Goal: Information Seeking & Learning: Learn about a topic

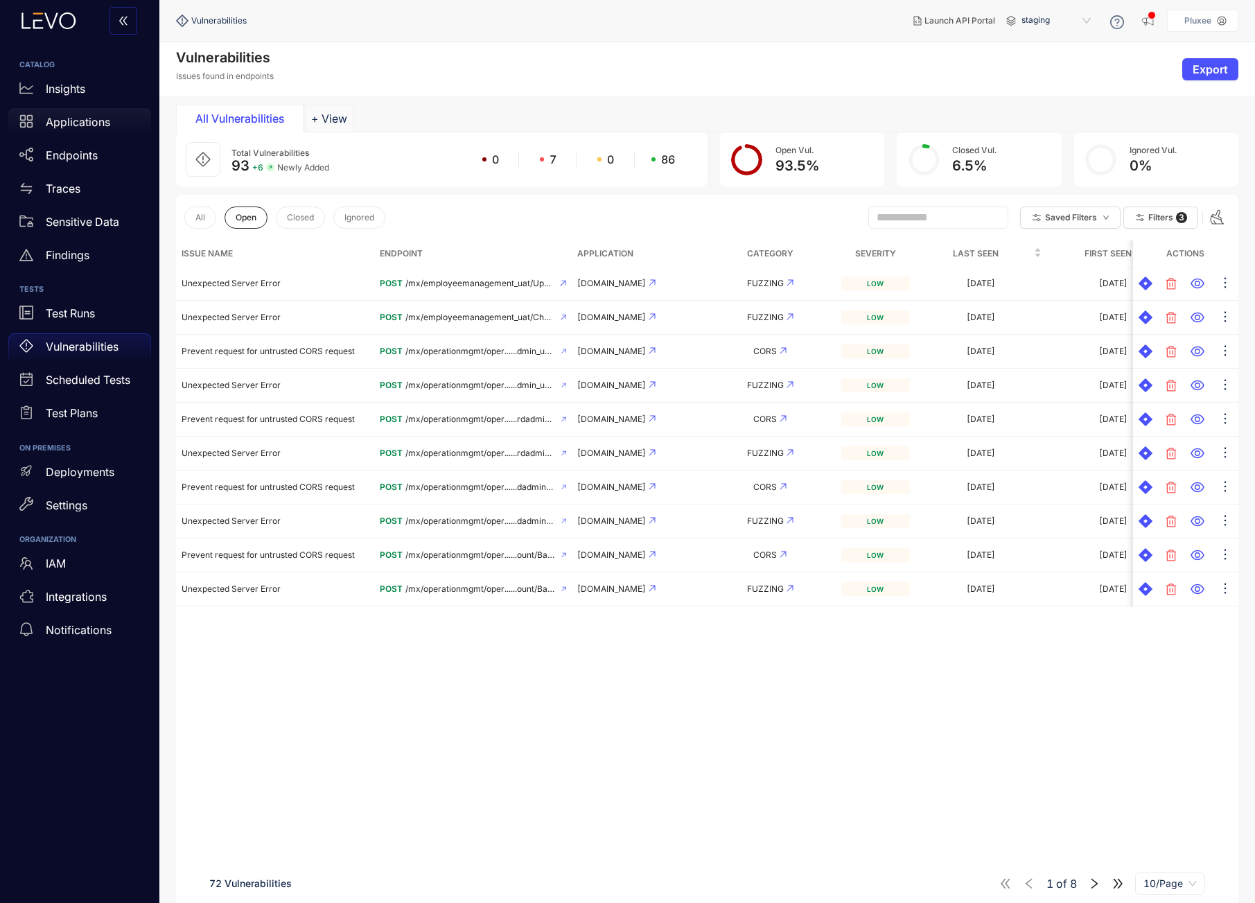
click at [74, 123] on p "Applications" at bounding box center [78, 122] width 64 height 12
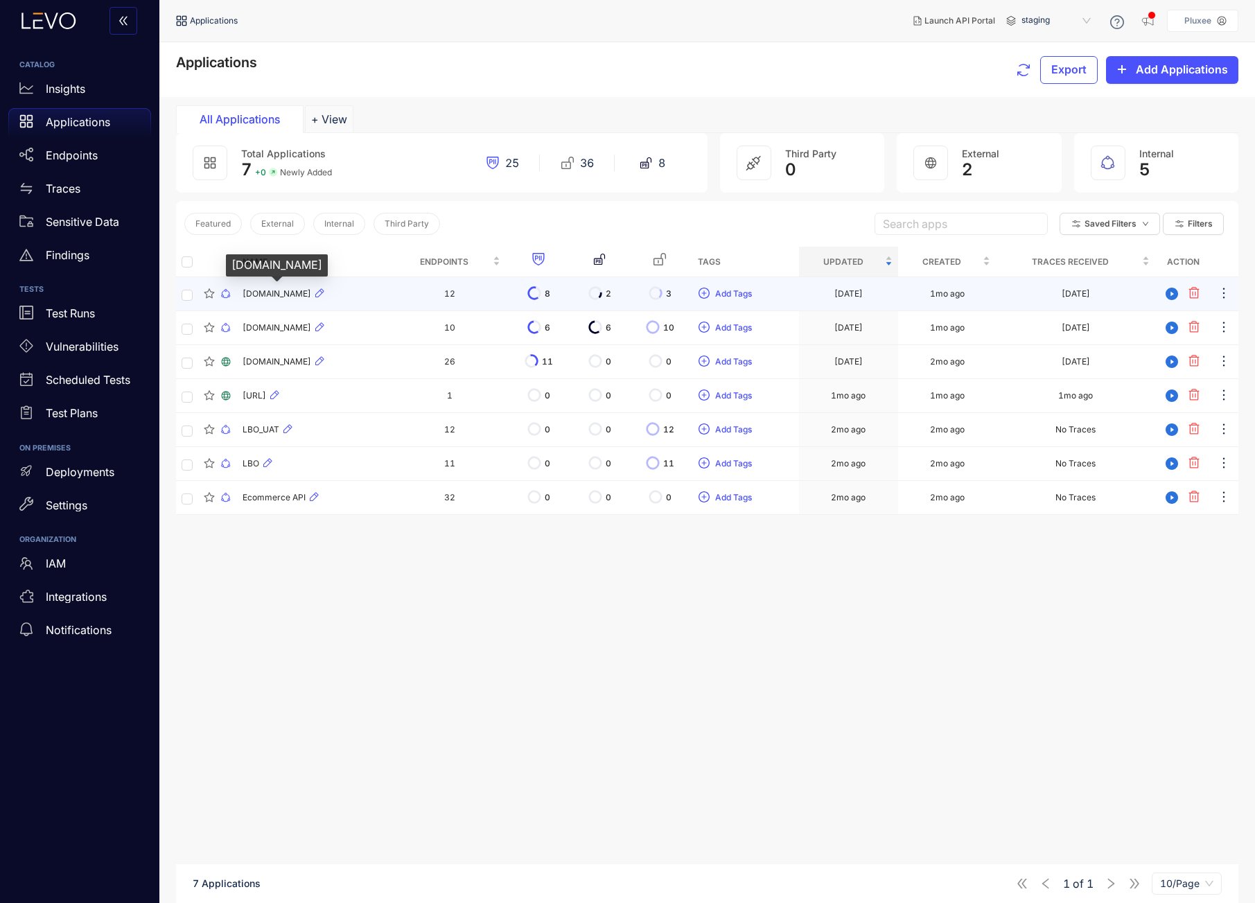
click at [254, 292] on span "[DOMAIN_NAME]" at bounding box center [277, 294] width 69 height 10
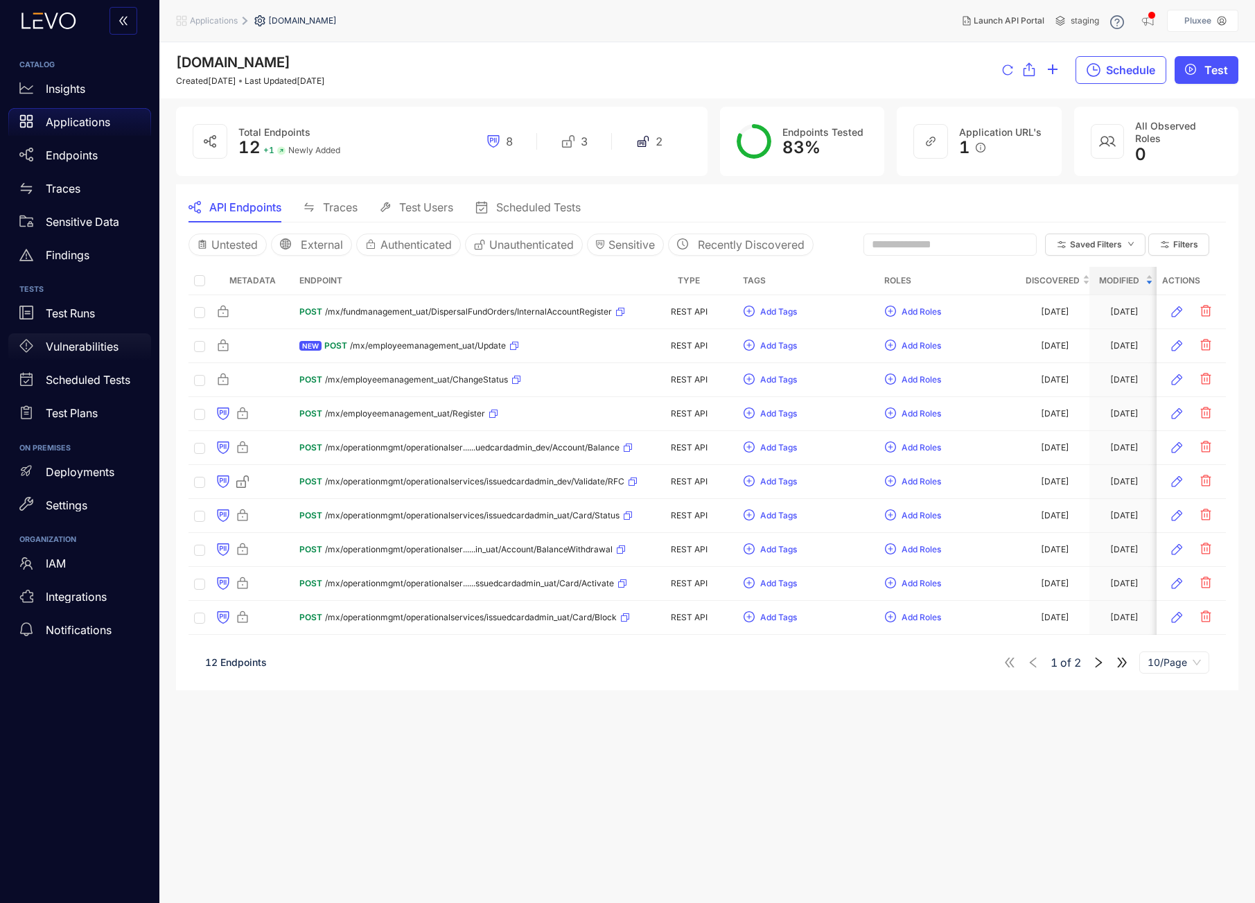
click at [77, 352] on p "Vulnerabilities" at bounding box center [82, 346] width 73 height 12
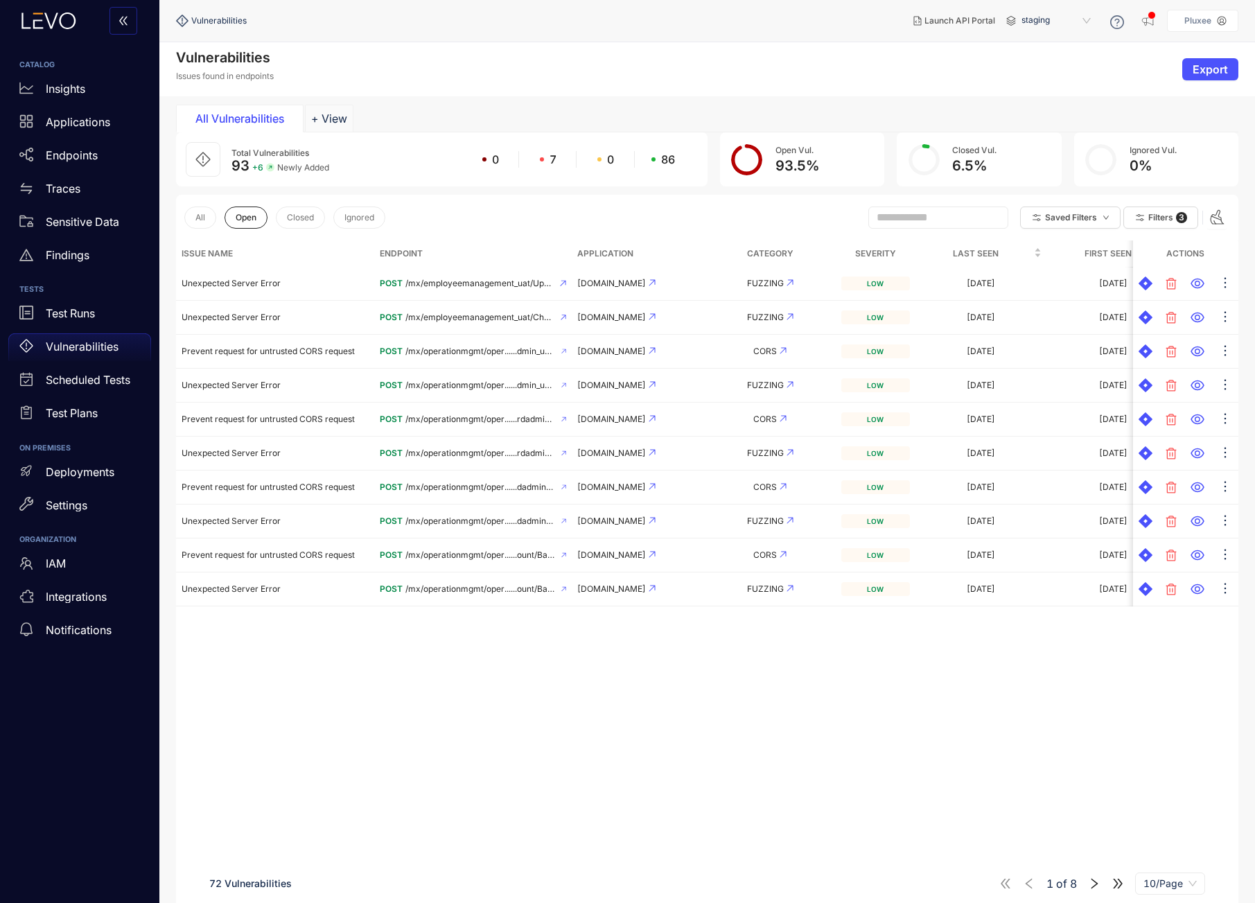
click at [871, 254] on th "Severity" at bounding box center [875, 253] width 79 height 26
click at [879, 206] on span at bounding box center [938, 217] width 140 height 22
click at [881, 216] on input "text" at bounding box center [932, 217] width 111 height 12
click at [82, 311] on p "Test Runs" at bounding box center [70, 313] width 49 height 12
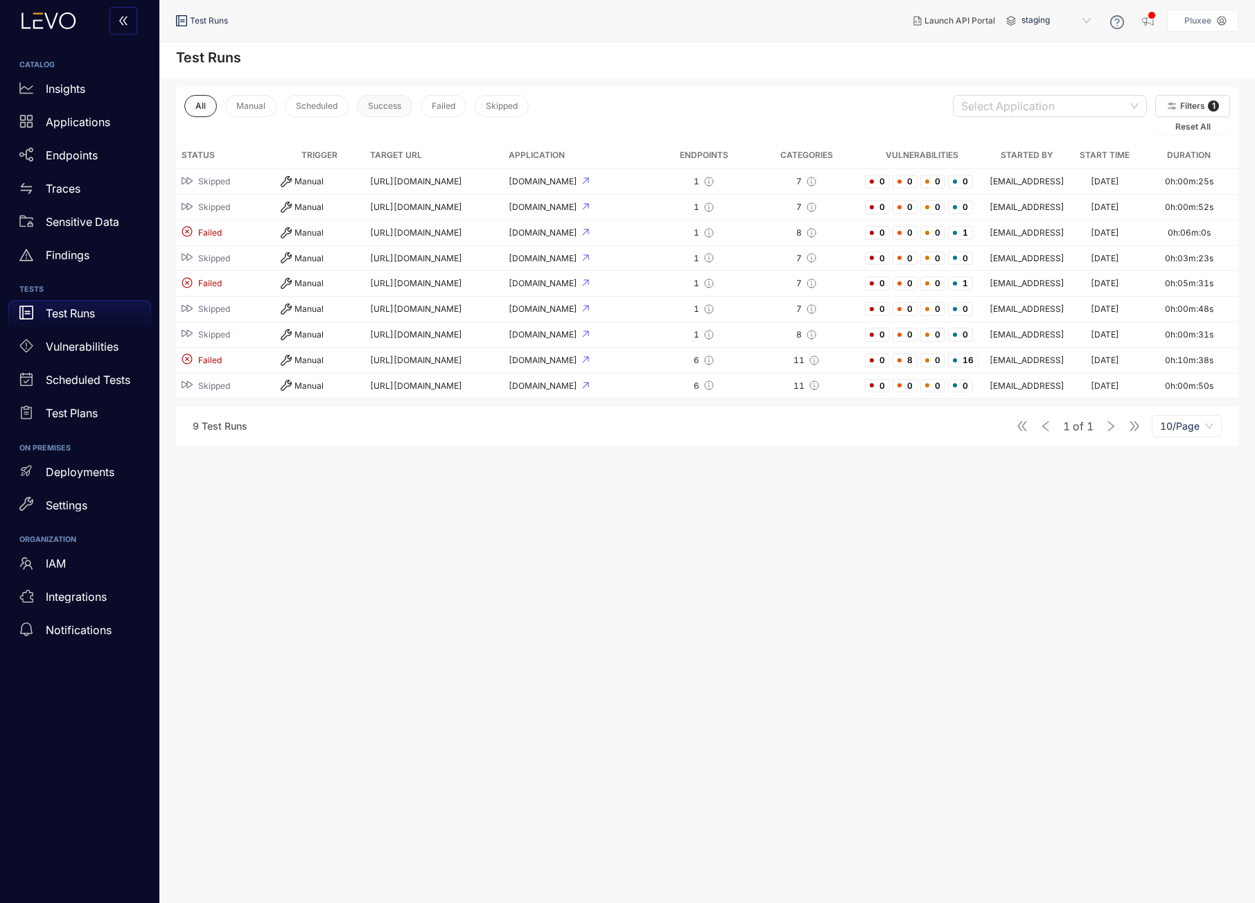
click at [388, 98] on button "Success" at bounding box center [384, 106] width 55 height 22
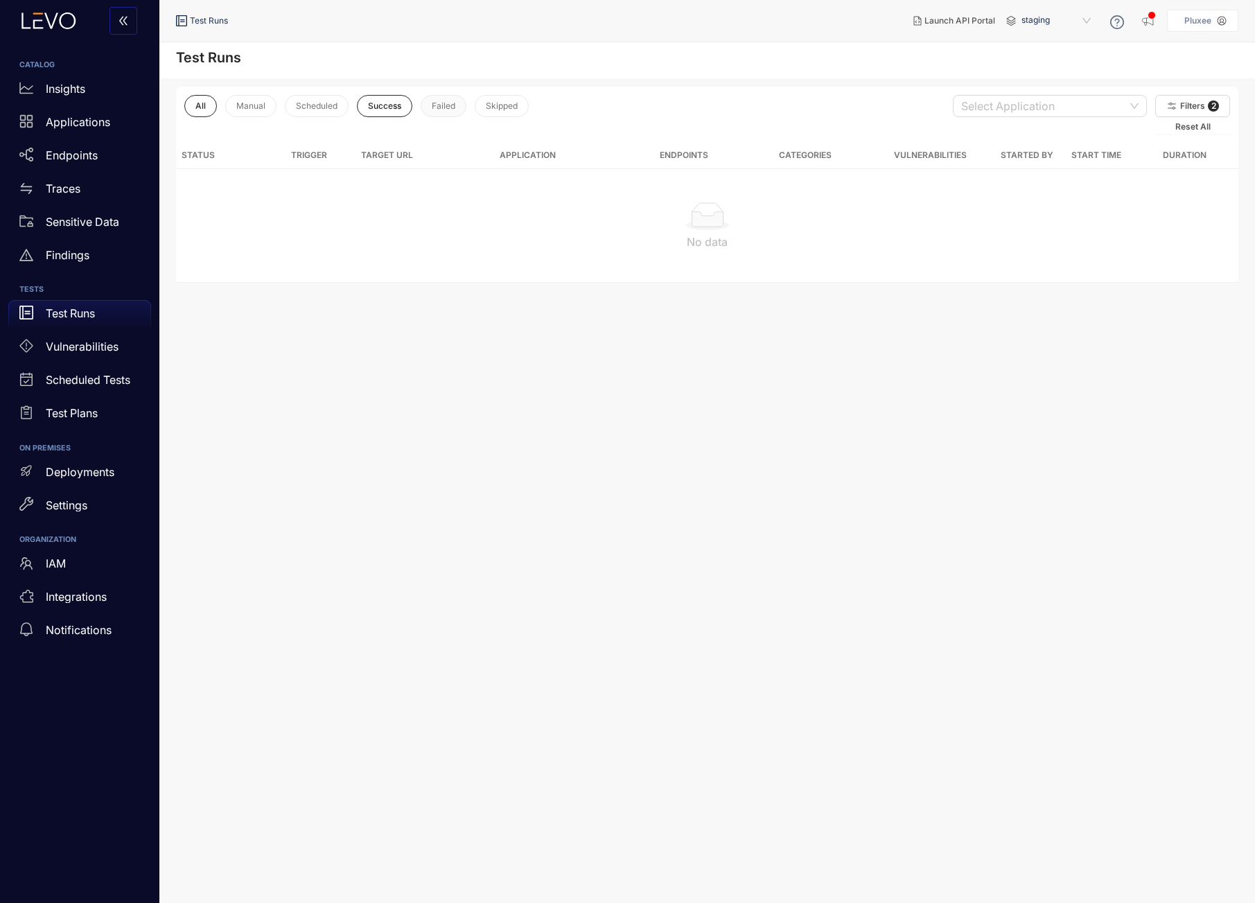
click at [458, 108] on button "Failed" at bounding box center [444, 106] width 46 height 22
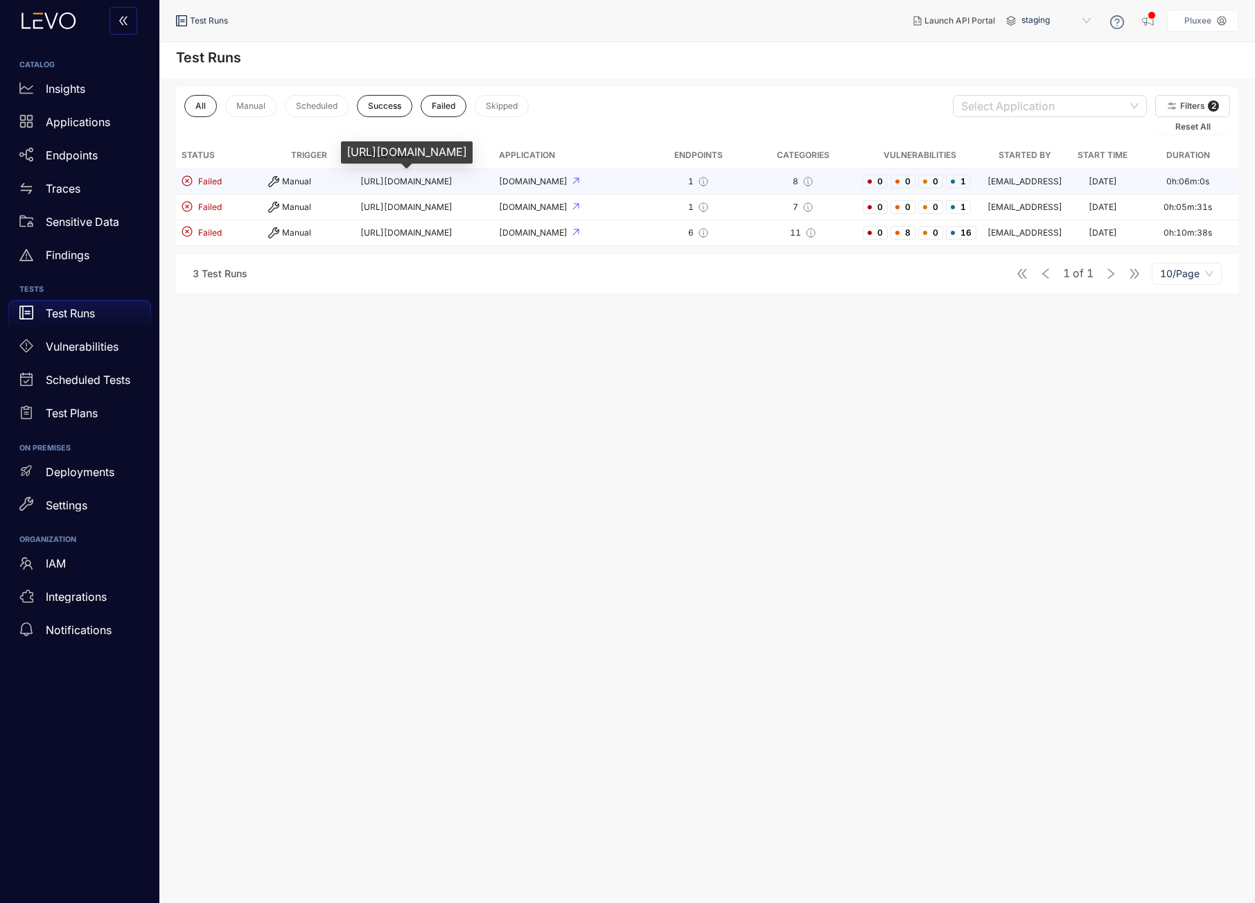
click at [431, 182] on span "[URL][DOMAIN_NAME]" at bounding box center [406, 181] width 92 height 10
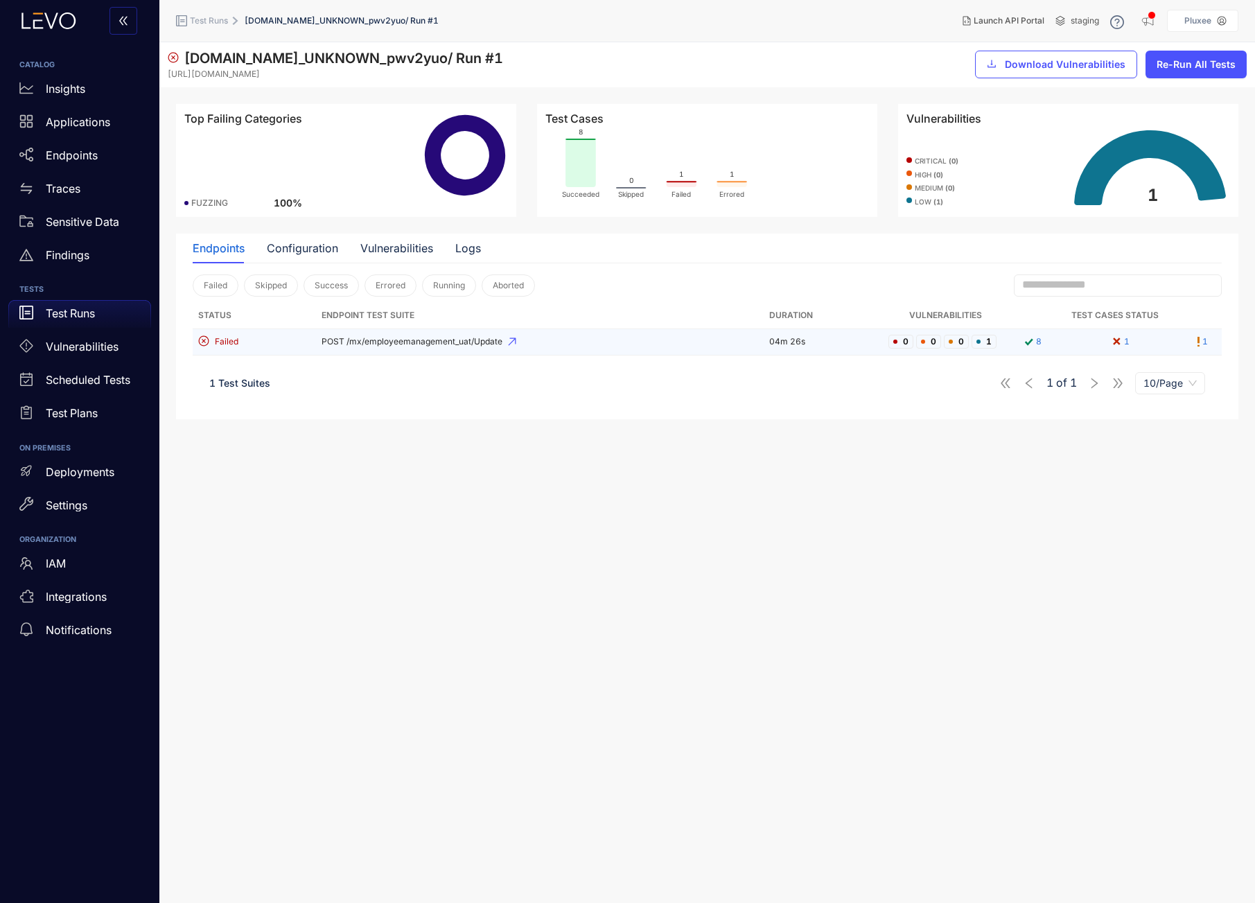
click at [373, 340] on span "POST /mx/employeemanagement_uat/Update" at bounding box center [540, 342] width 437 height 10
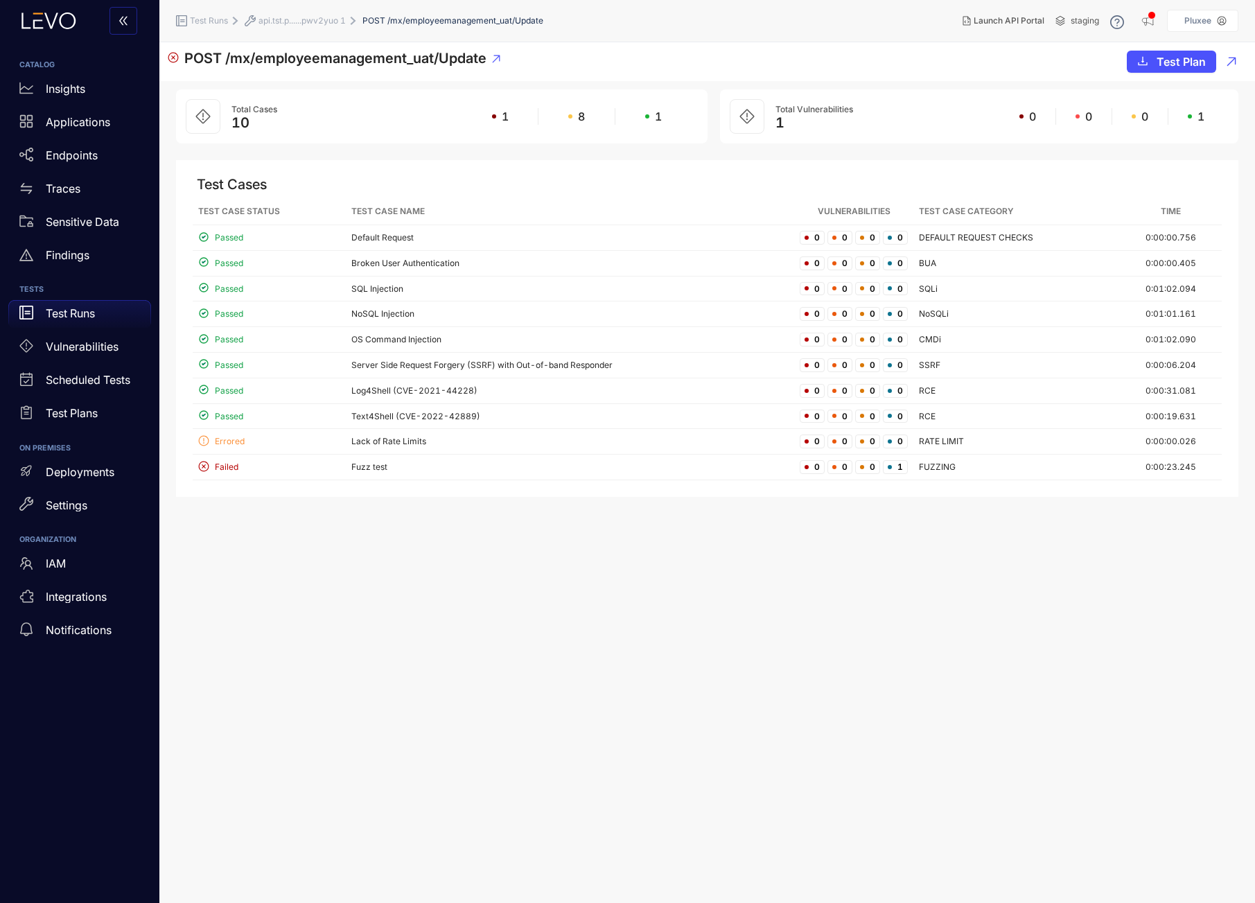
click at [77, 317] on p "Test Runs" at bounding box center [70, 313] width 49 height 12
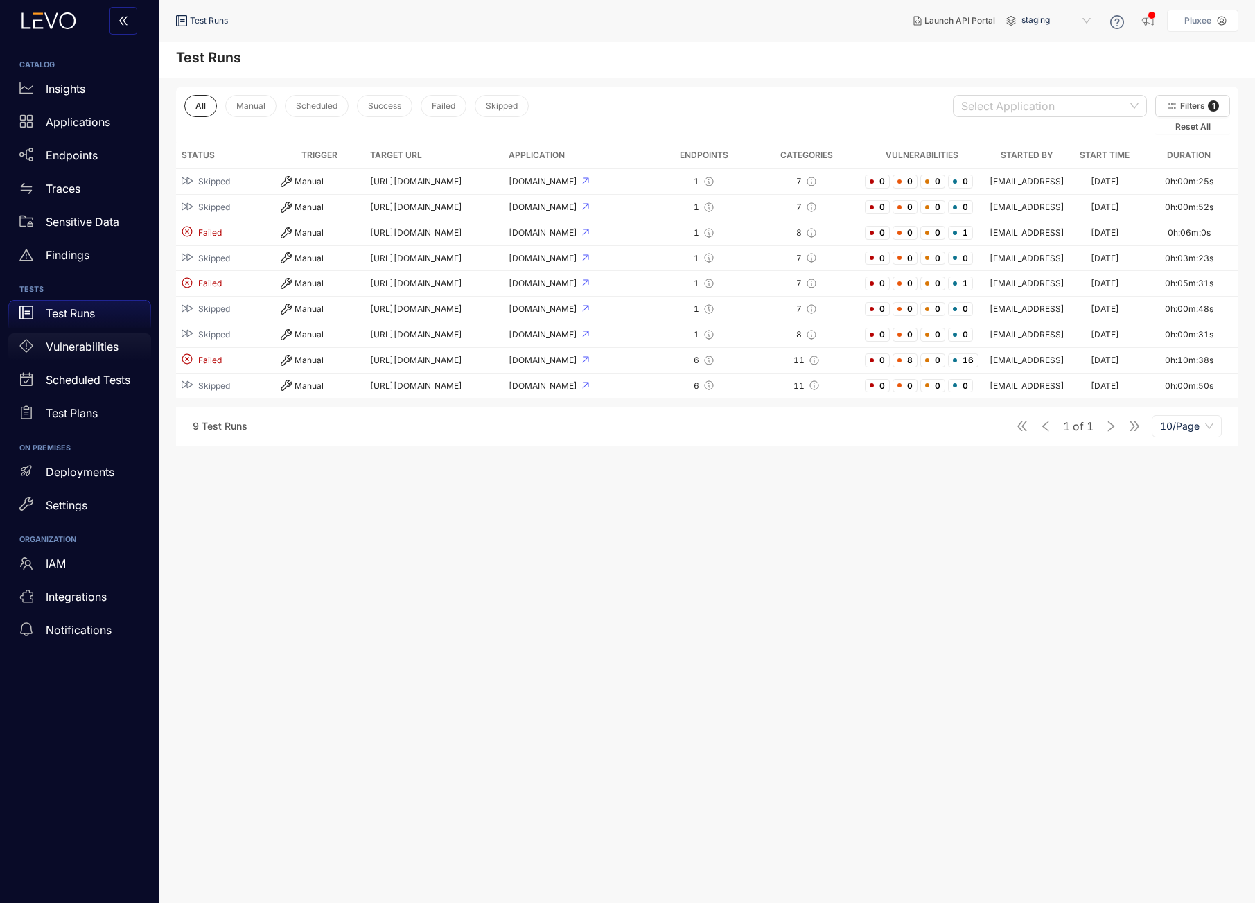
click at [83, 340] on p "Vulnerabilities" at bounding box center [82, 346] width 73 height 12
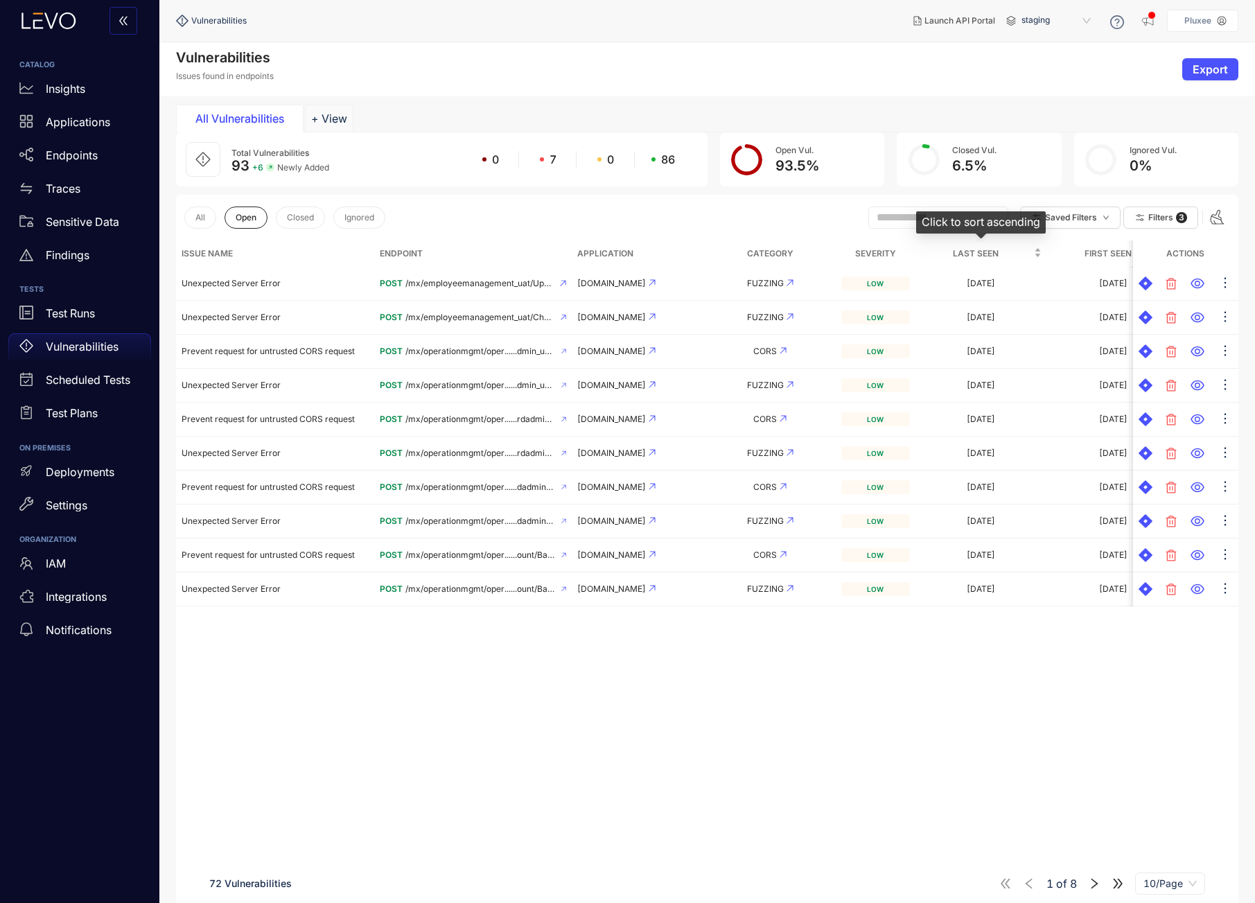
click at [1033, 249] on div "Last Seen" at bounding box center [981, 253] width 121 height 15
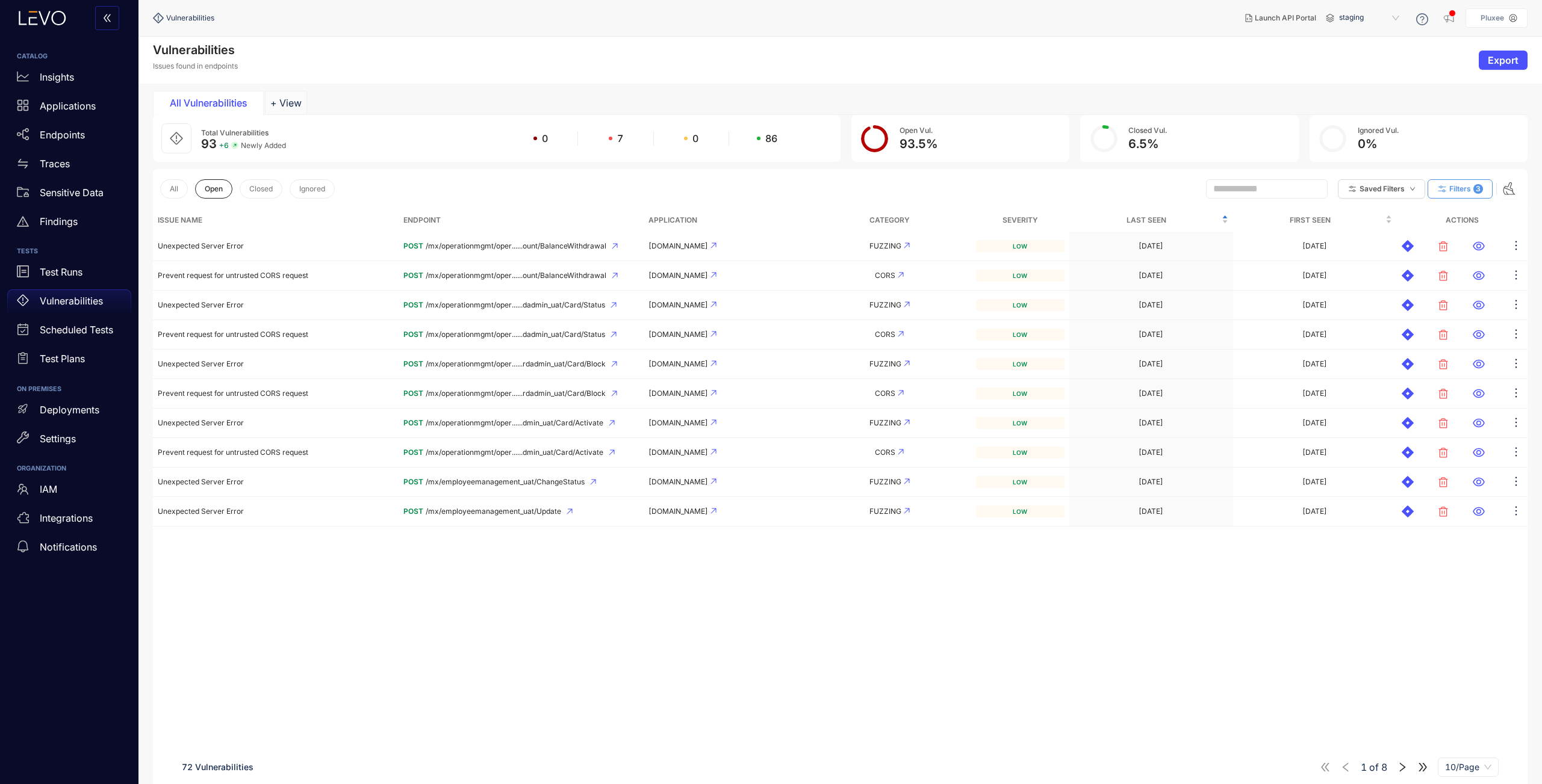
click at [1089, 194] on button "Filters 3" at bounding box center [1459, 188] width 65 height 19
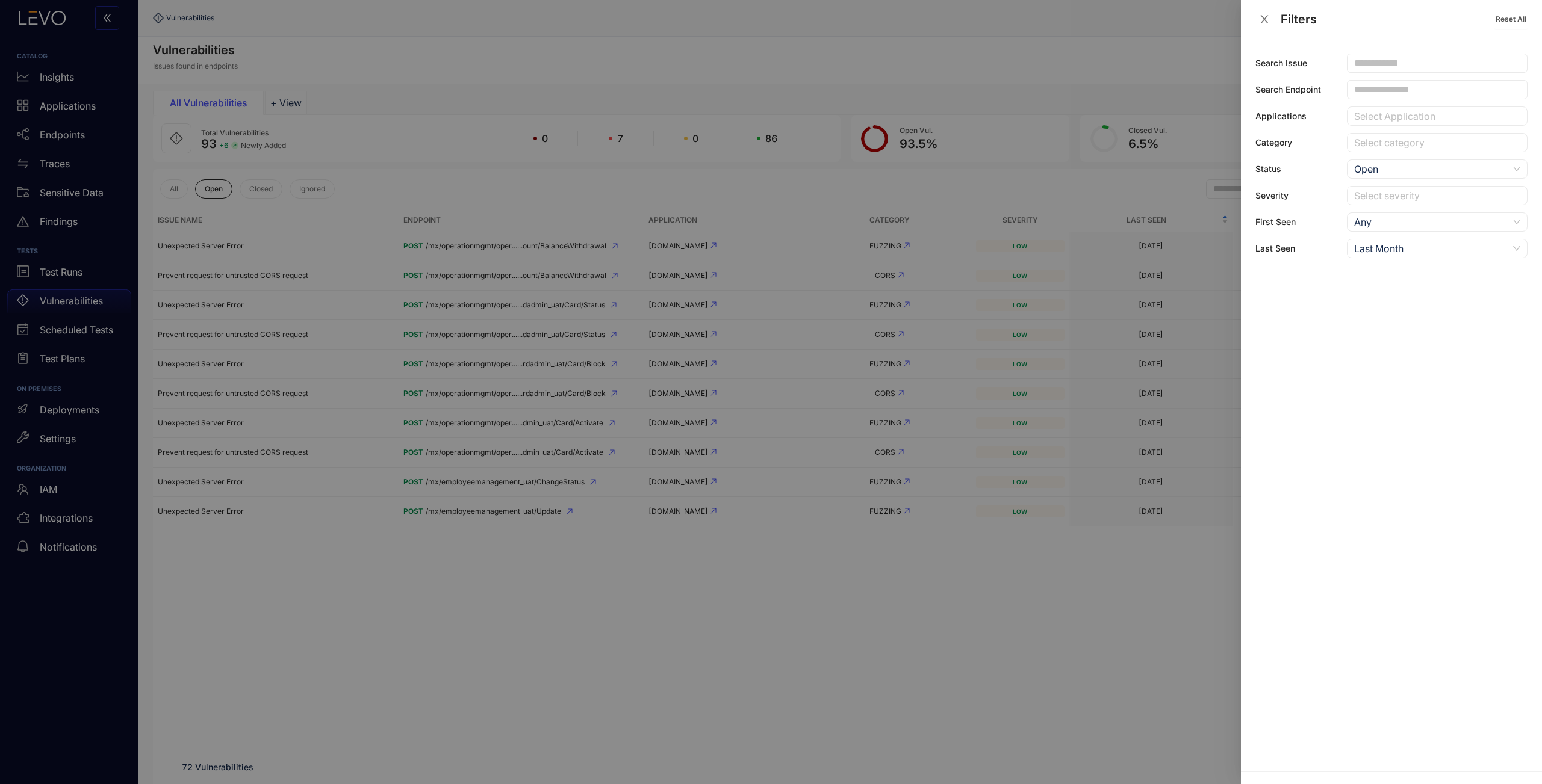
click at [944, 56] on div at bounding box center [771, 392] width 1542 height 784
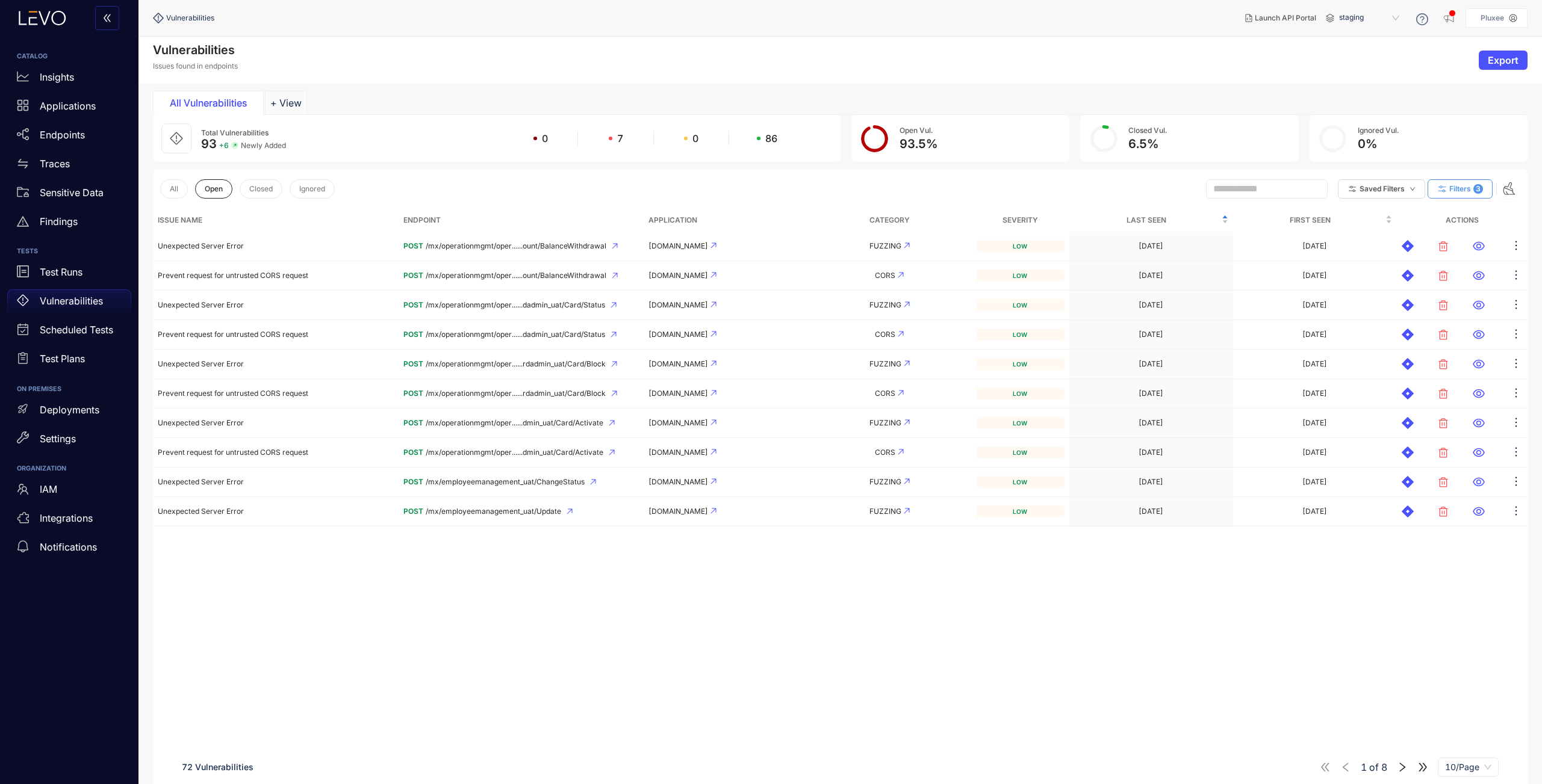
click at [1089, 189] on icon "button" at bounding box center [1441, 189] width 10 height 10
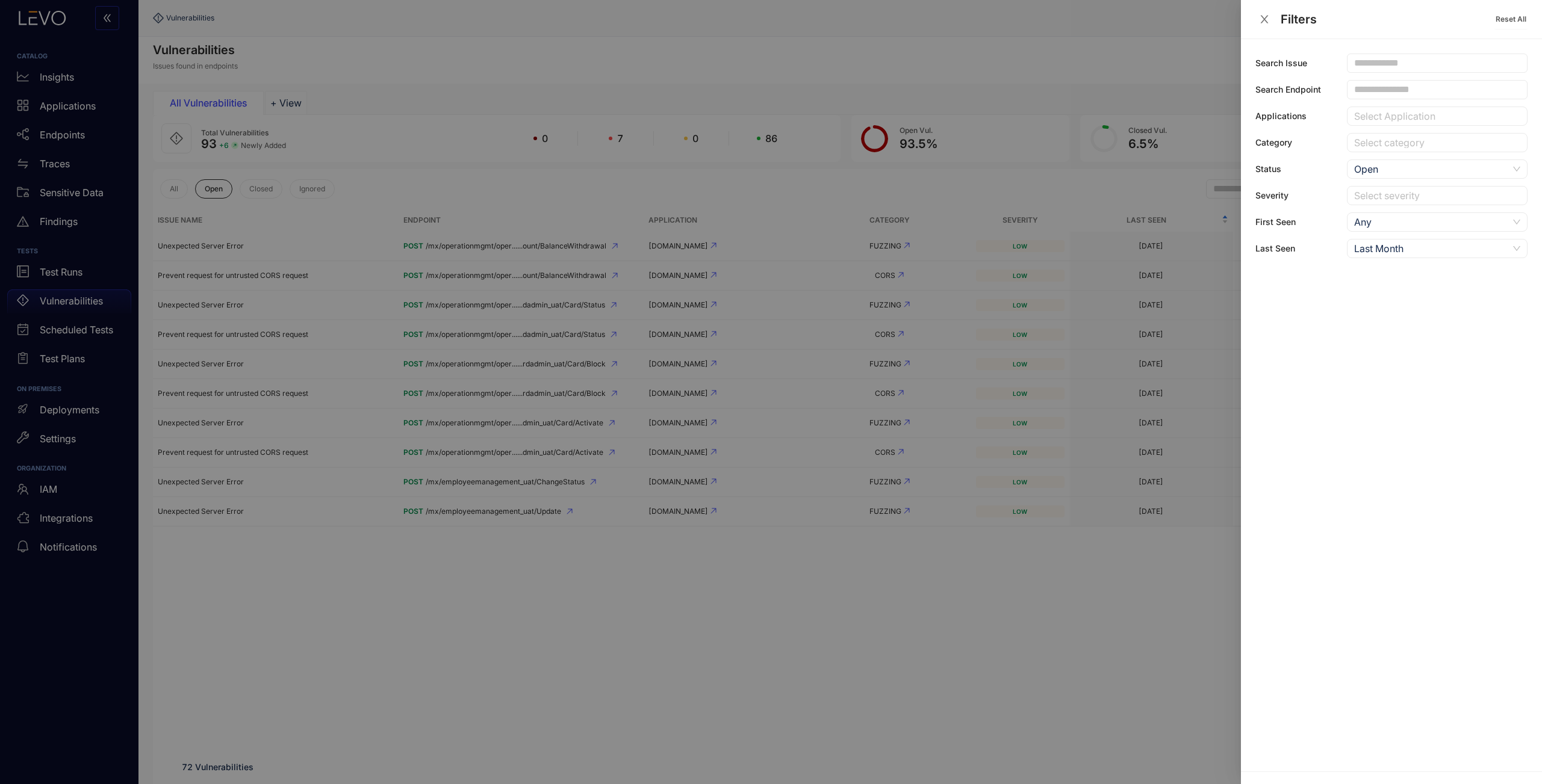
click at [1089, 240] on div "Last Month" at bounding box center [1430, 248] width 154 height 18
click at [1089, 333] on div "Last 2 Weeks" at bounding box center [1436, 327] width 166 height 13
click at [1089, 249] on div "Last 2 Weeks" at bounding box center [1430, 248] width 154 height 18
click at [1089, 332] on div "Last 2 Weeks" at bounding box center [1436, 327] width 166 height 13
click at [1089, 18] on icon "close" at bounding box center [1264, 19] width 10 height 10
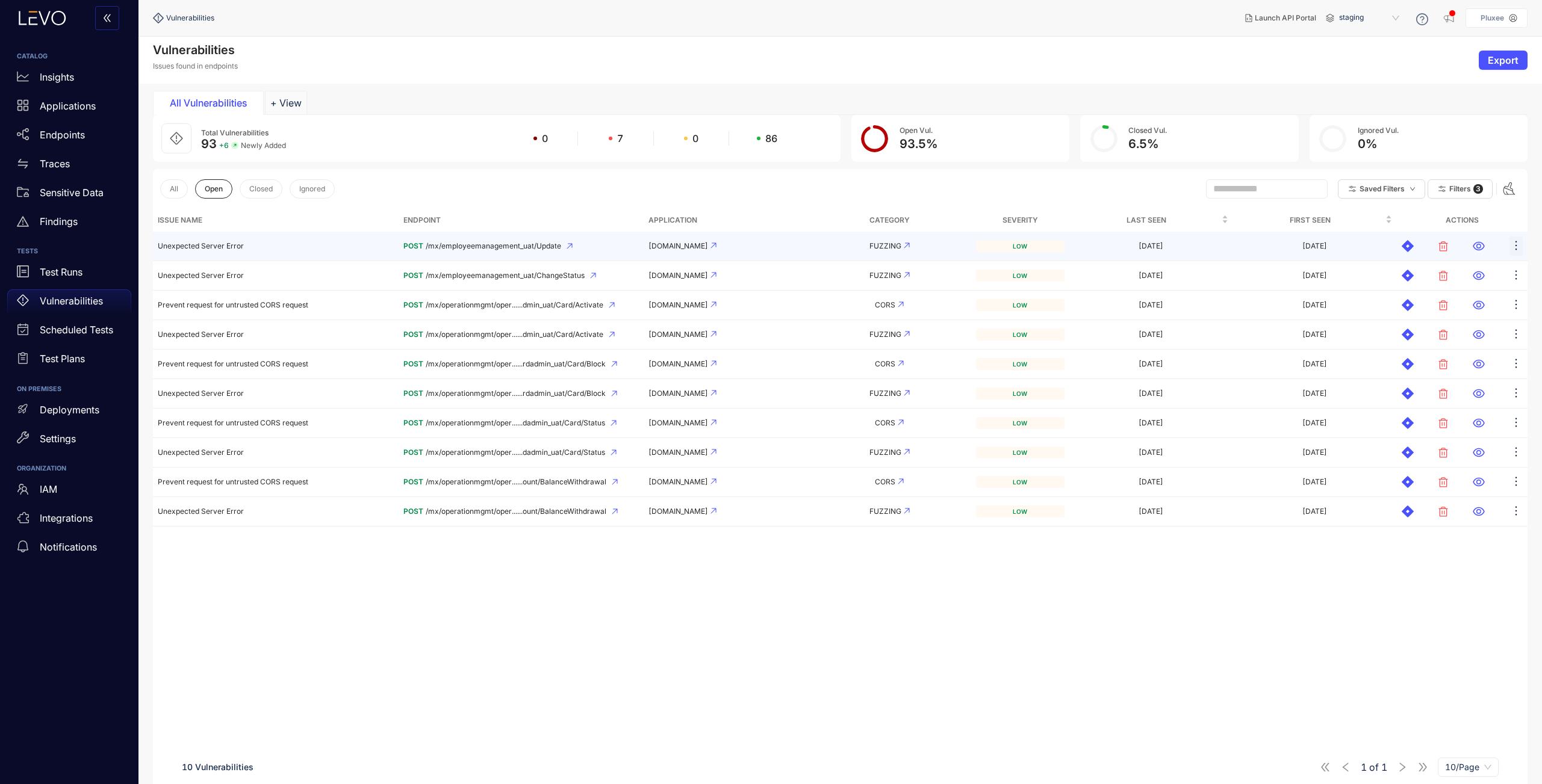
click at [1089, 247] on icon "ellipsis" at bounding box center [1516, 246] width 12 height 12
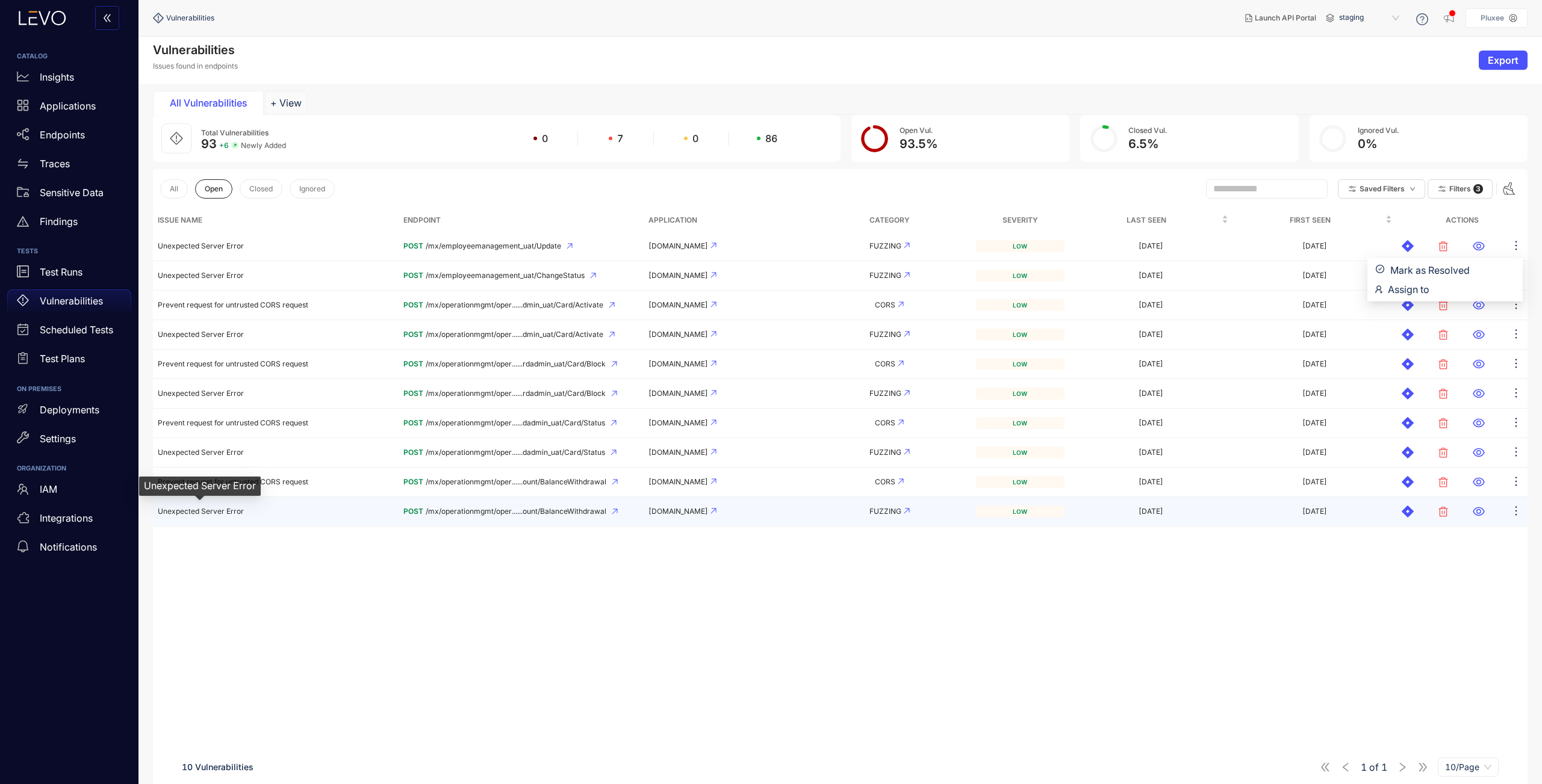
click at [231, 513] on span "Unexpected Server Error" at bounding box center [201, 511] width 86 height 9
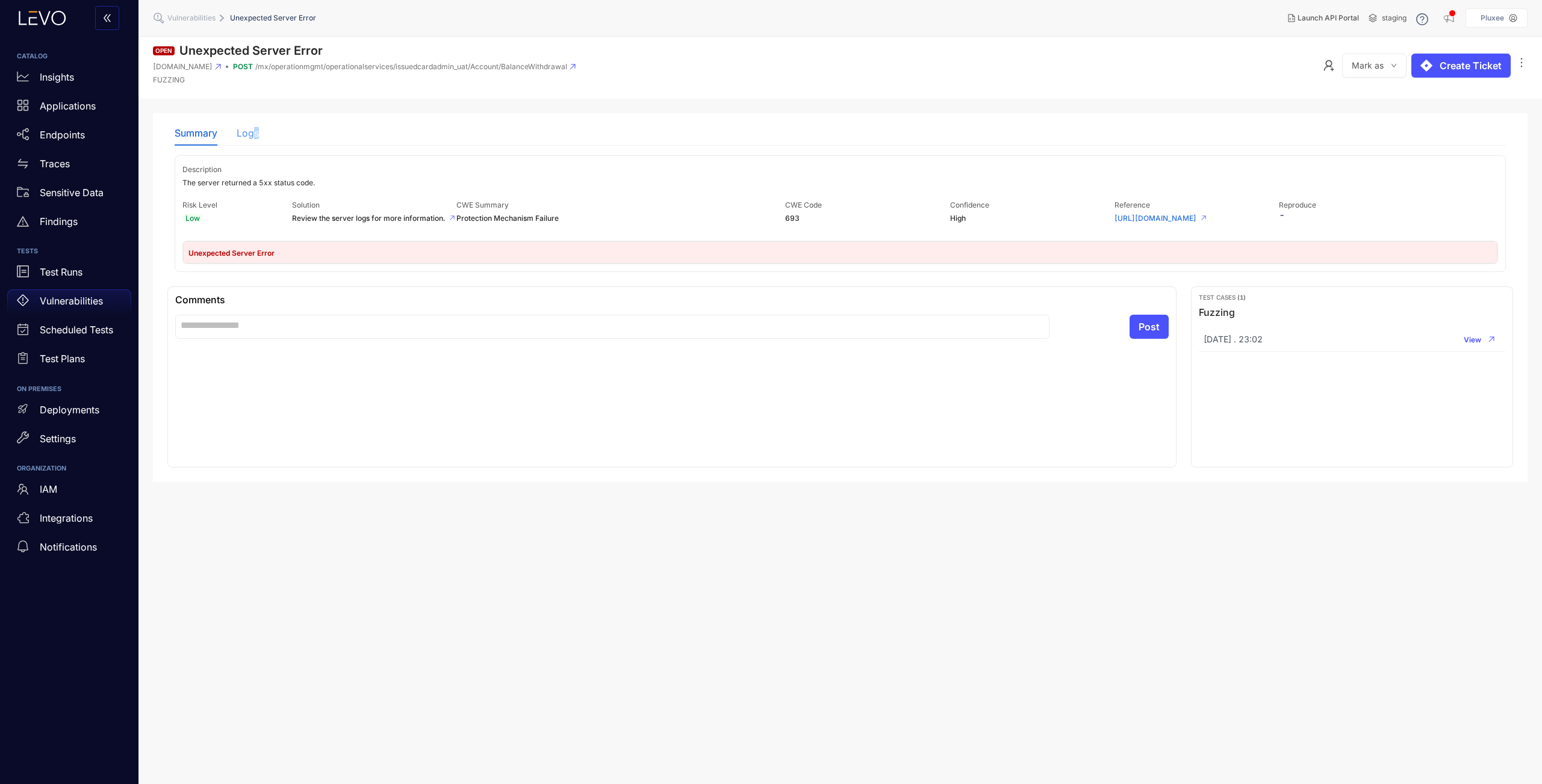
click at [254, 137] on div "Logs" at bounding box center [248, 133] width 23 height 25
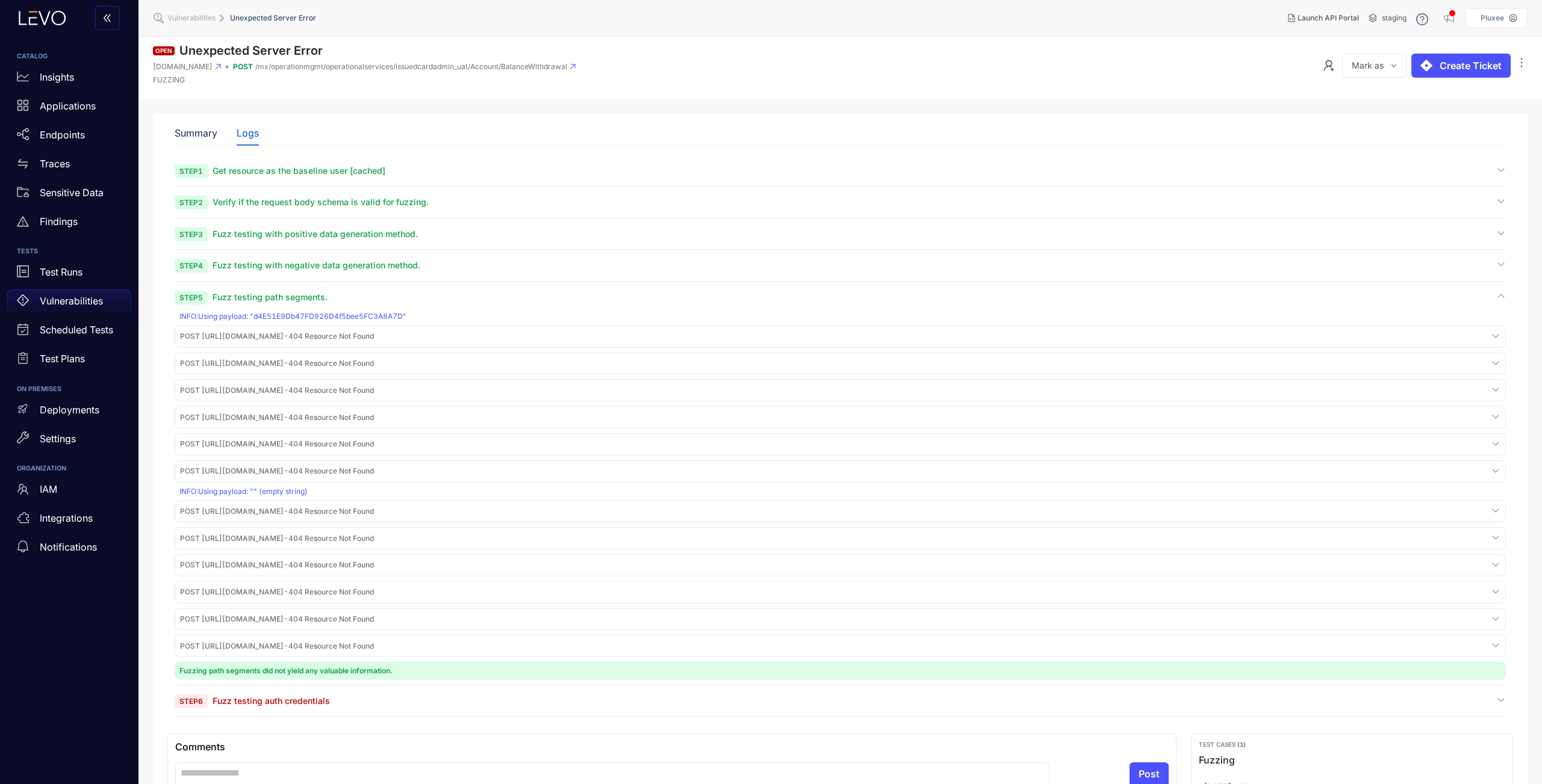
click at [187, 20] on span "Vulnerabilities" at bounding box center [191, 18] width 48 height 9
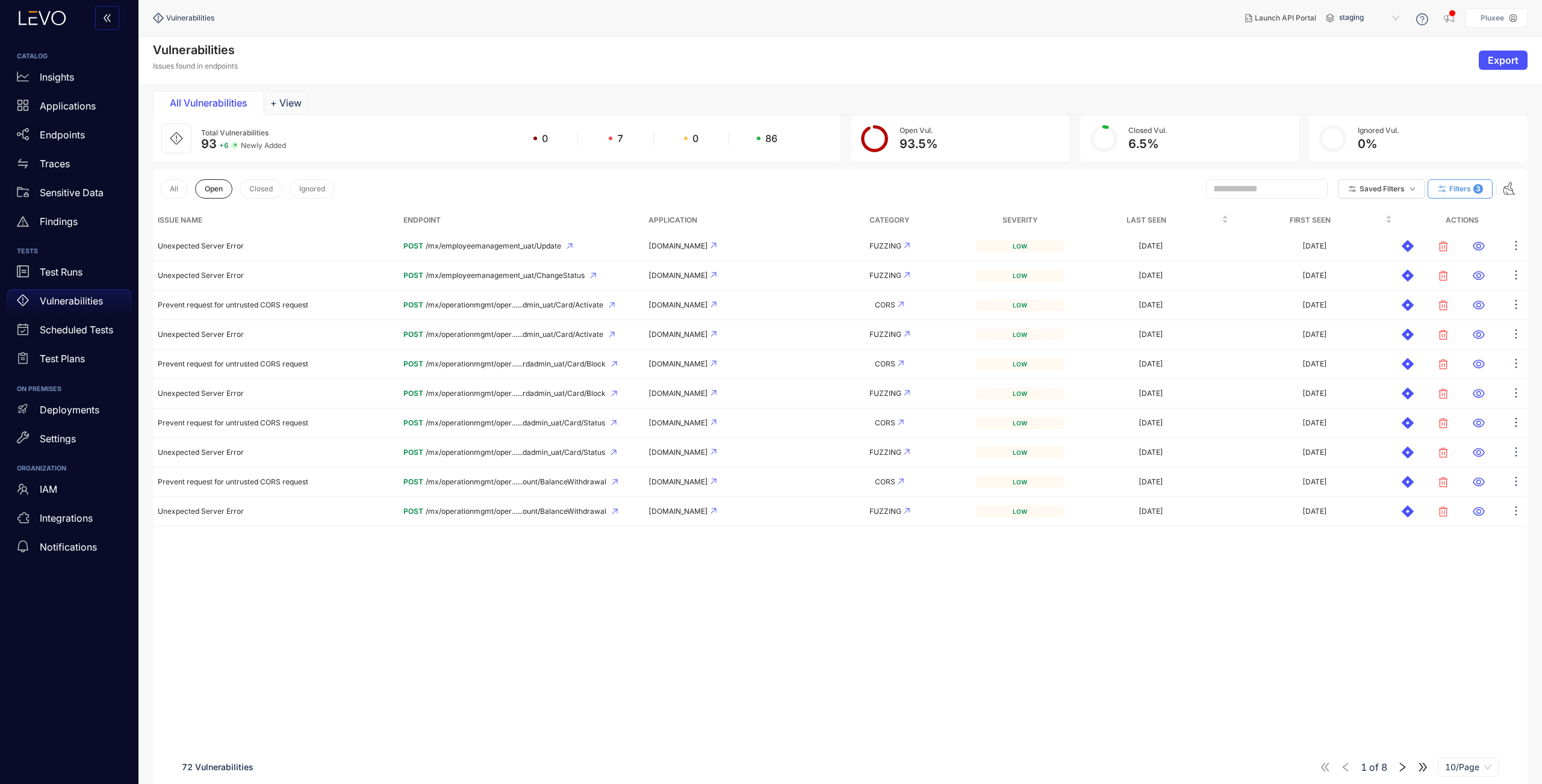
click at [1089, 193] on span "Filters" at bounding box center [1459, 189] width 22 height 9
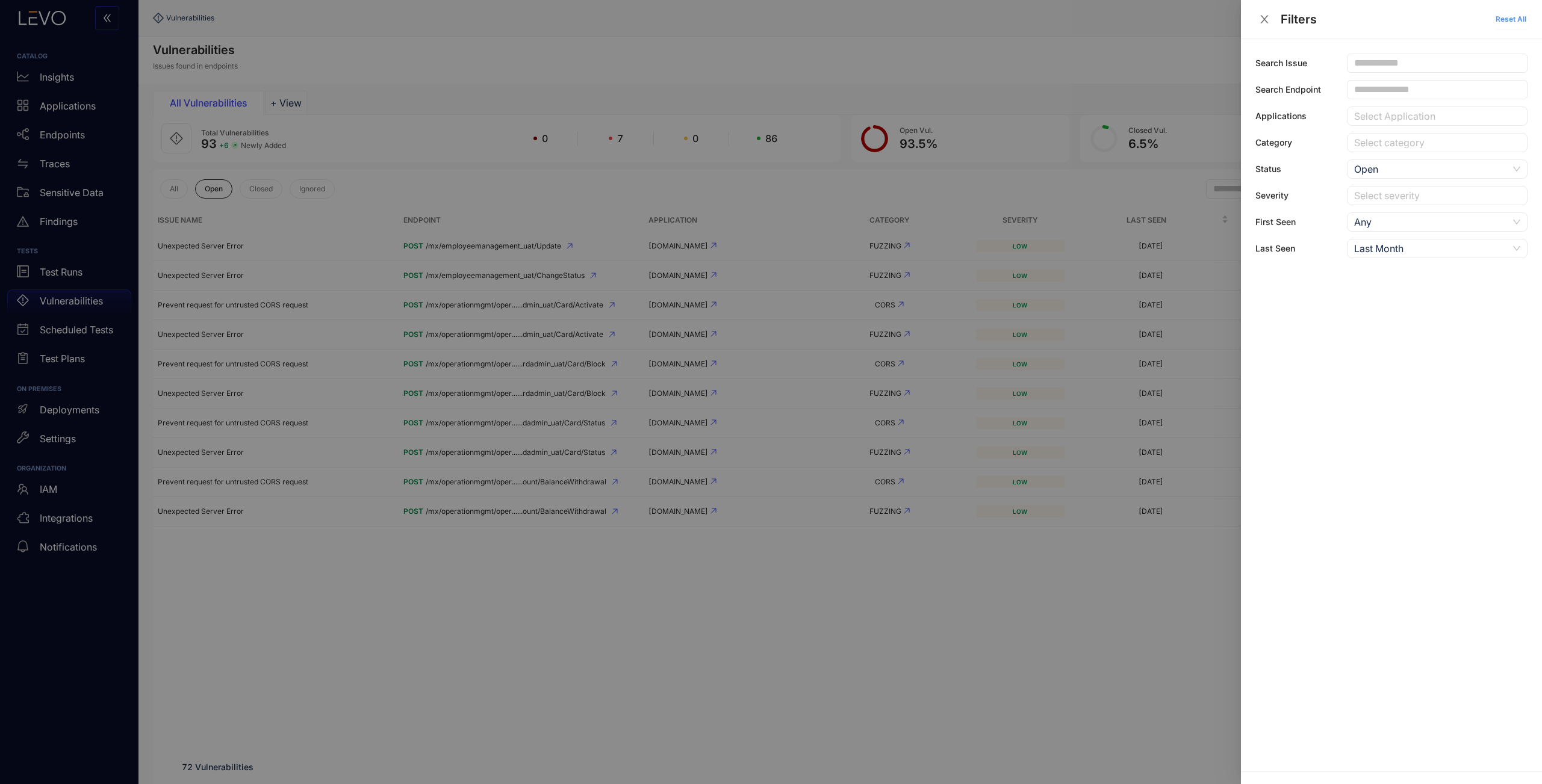
click at [1089, 13] on button "Reset All" at bounding box center [1511, 19] width 33 height 19
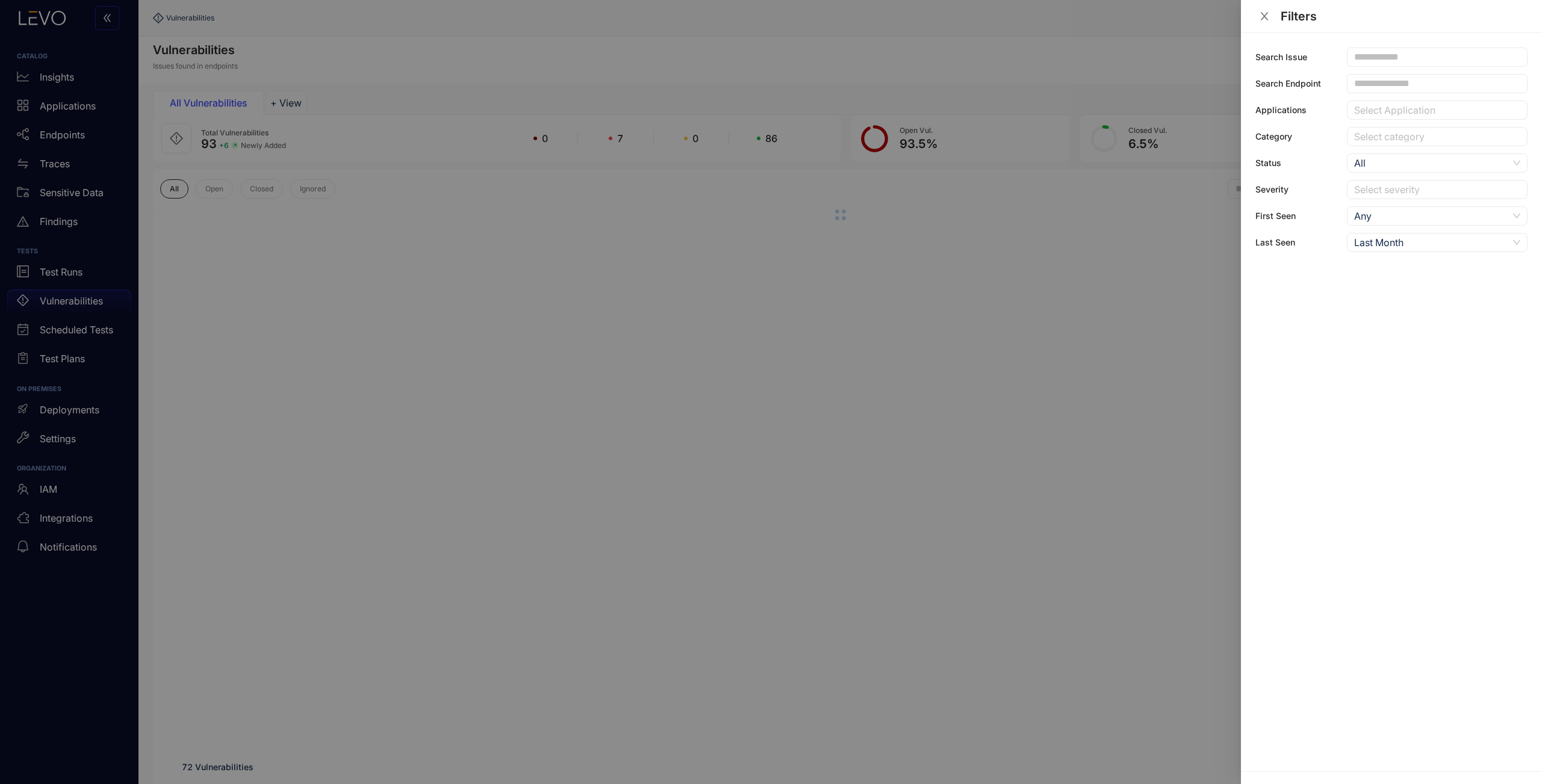
click at [1089, 19] on icon "close" at bounding box center [1264, 16] width 10 height 10
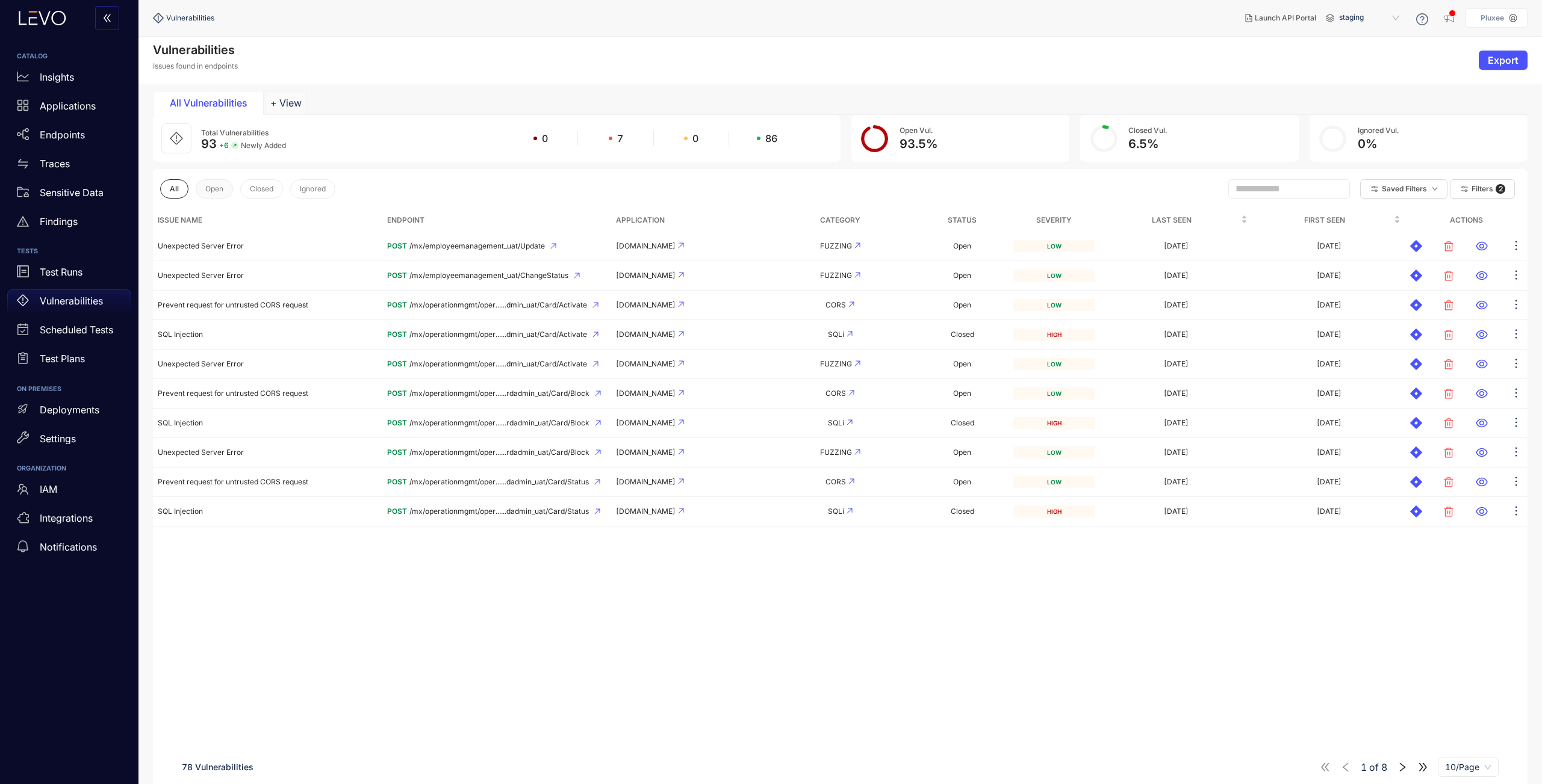
click at [211, 191] on span "Open" at bounding box center [214, 189] width 18 height 9
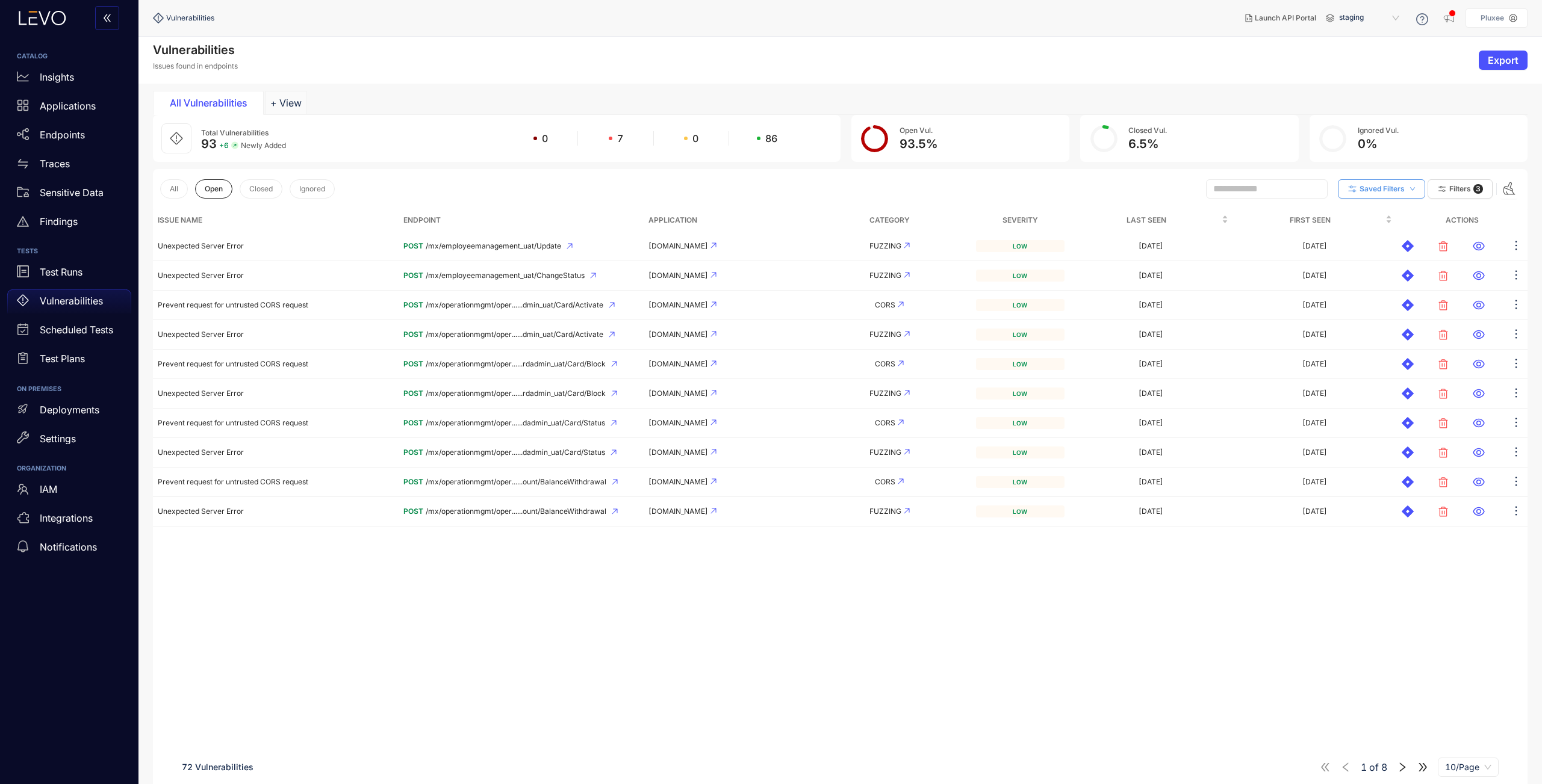
click at [1089, 185] on button "Saved Filters" at bounding box center [1381, 188] width 87 height 19
click at [1089, 191] on button "Saved Filters" at bounding box center [1381, 188] width 87 height 19
click at [1089, 187] on input "text" at bounding box center [1261, 188] width 96 height 10
click at [1089, 186] on span "Filters" at bounding box center [1459, 189] width 22 height 9
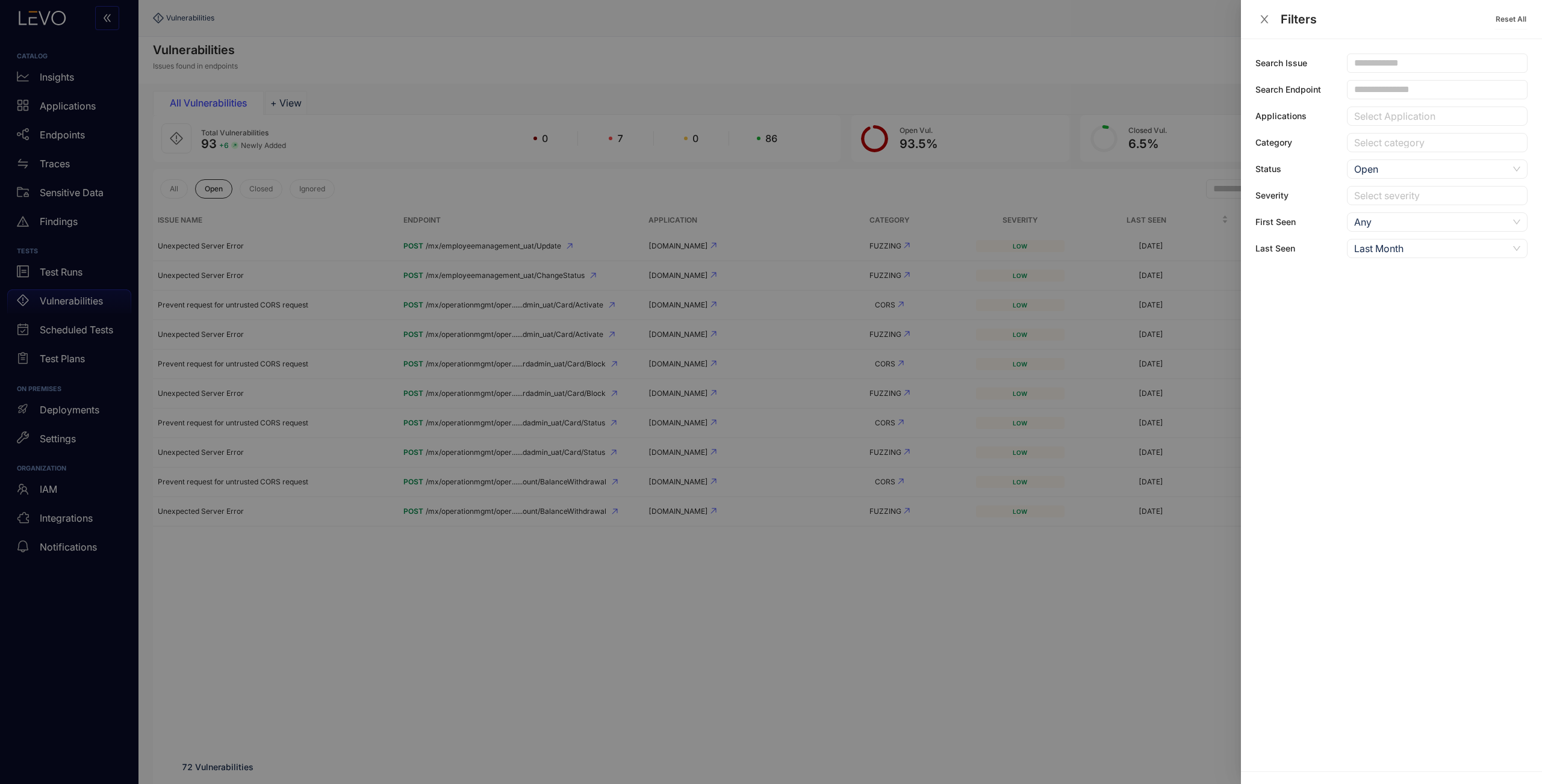
click at [1089, 252] on div "Last Month" at bounding box center [1430, 248] width 154 height 18
click at [1089, 322] on div "Last 2 Weeks" at bounding box center [1436, 327] width 166 height 13
click at [1089, 21] on icon "close" at bounding box center [1264, 19] width 10 height 10
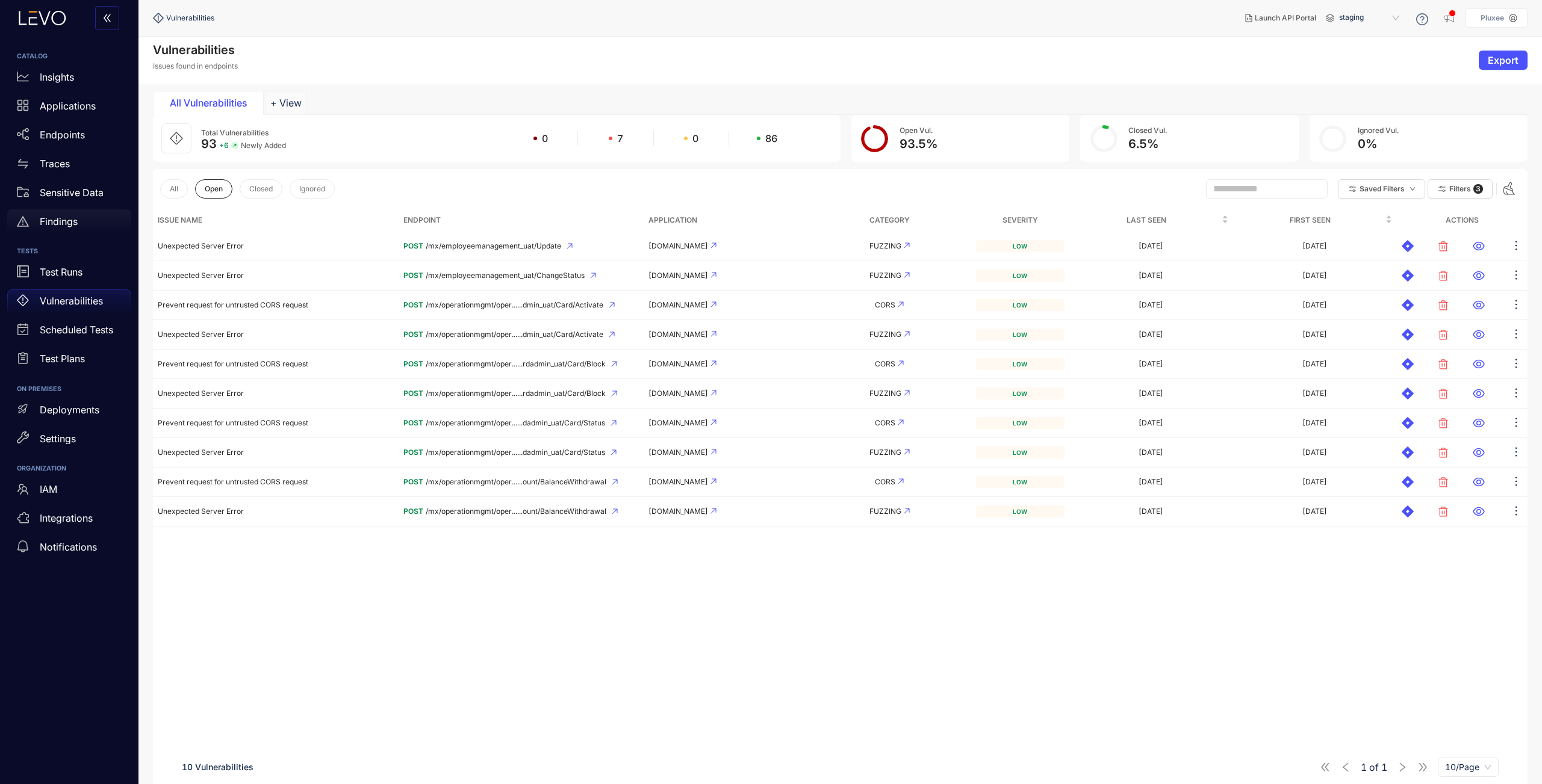
click at [46, 216] on p "Findings" at bounding box center [59, 221] width 38 height 10
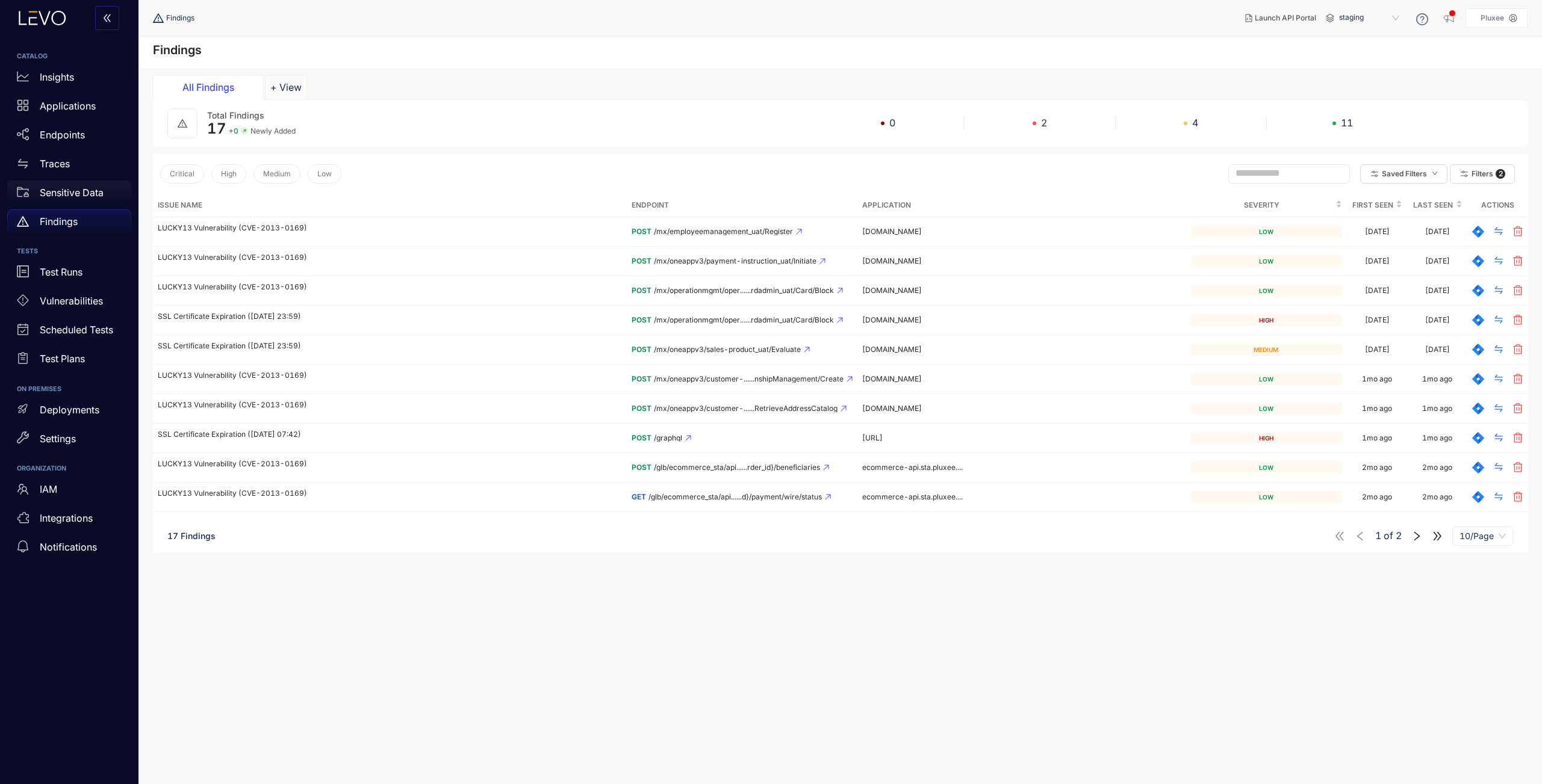
click at [62, 195] on p "Sensitive Data" at bounding box center [71, 193] width 63 height 10
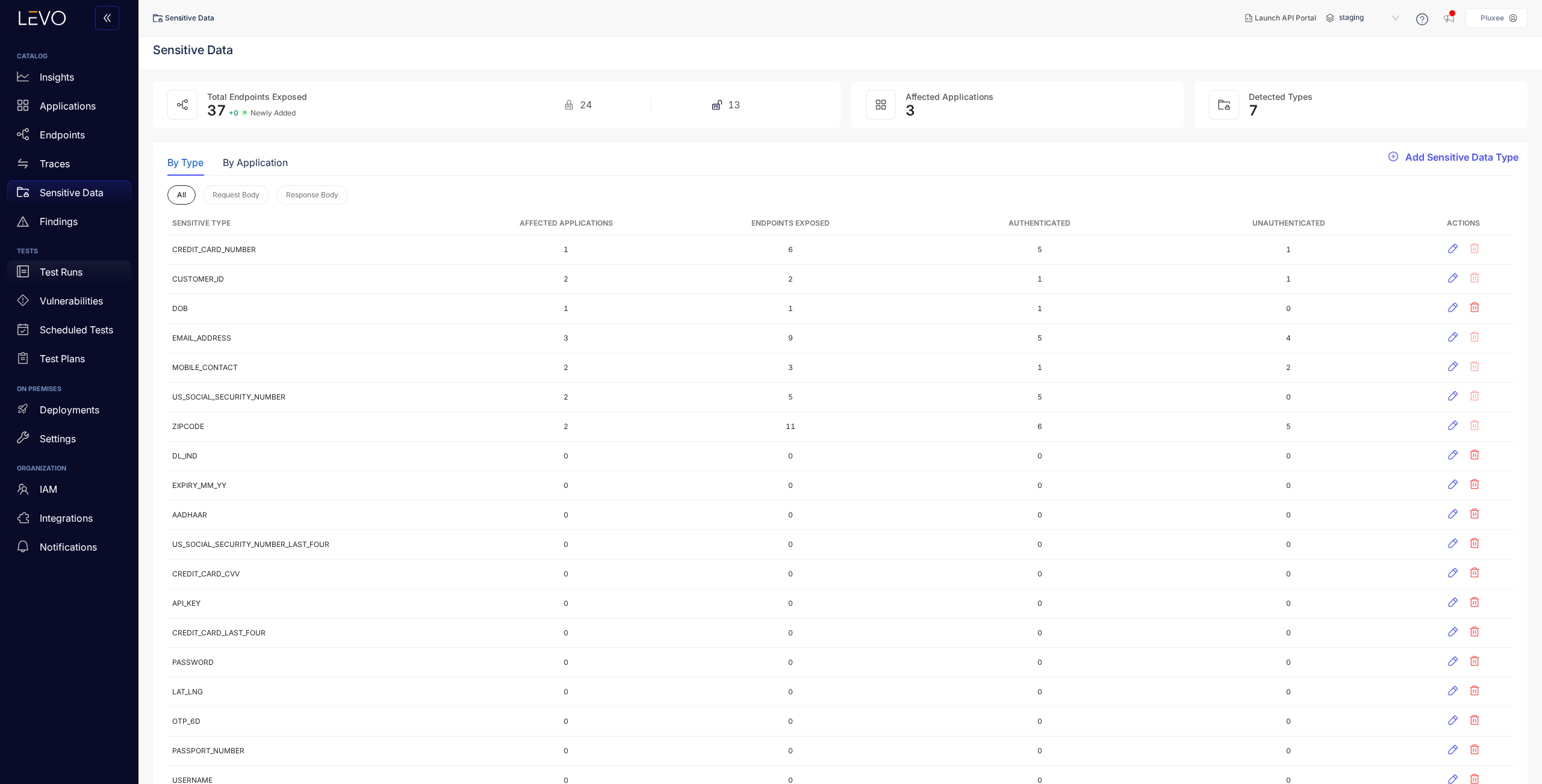
click at [73, 280] on div "Test Runs" at bounding box center [69, 273] width 124 height 24
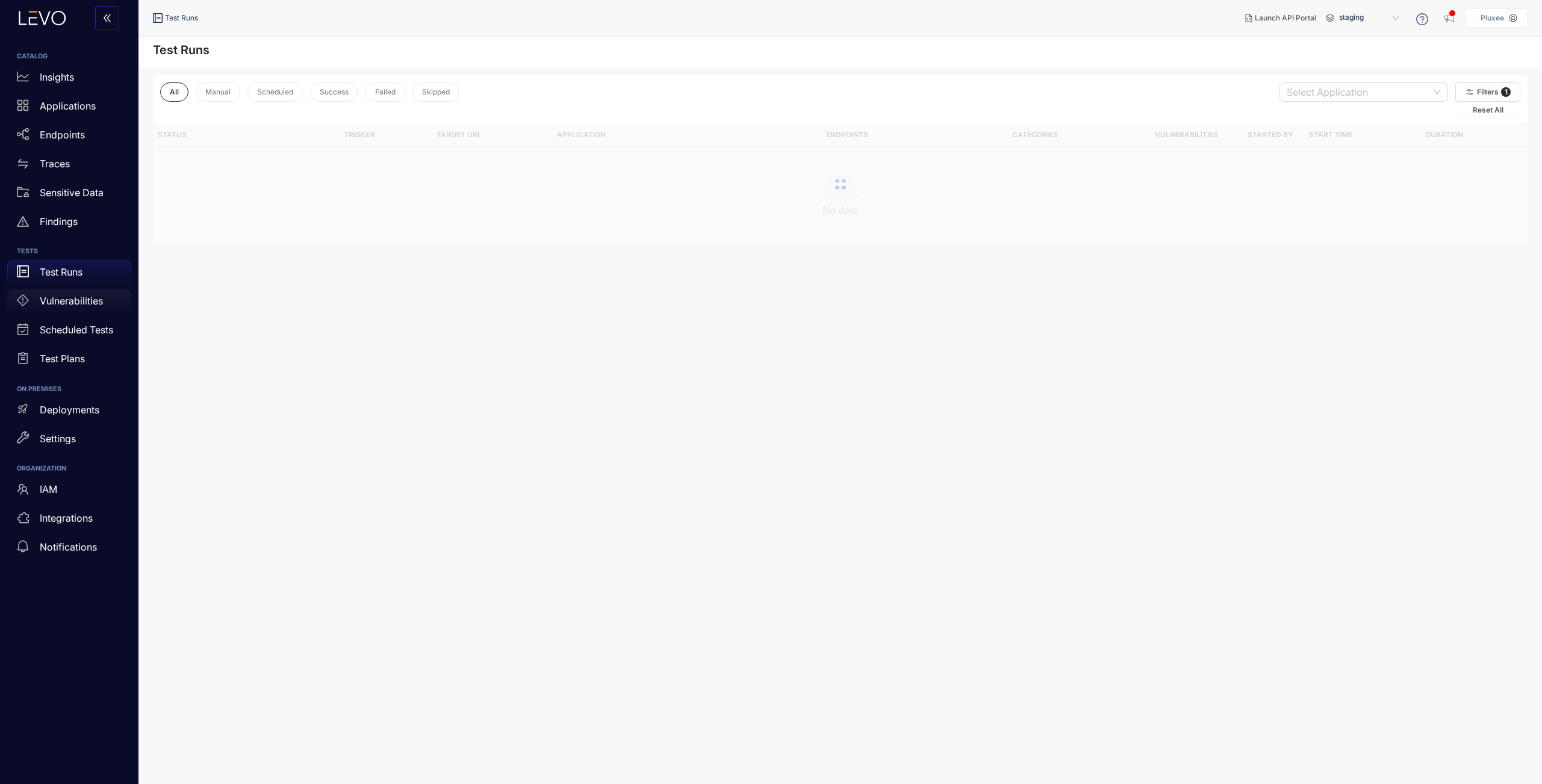
click at [82, 305] on p "Vulnerabilities" at bounding box center [71, 300] width 63 height 10
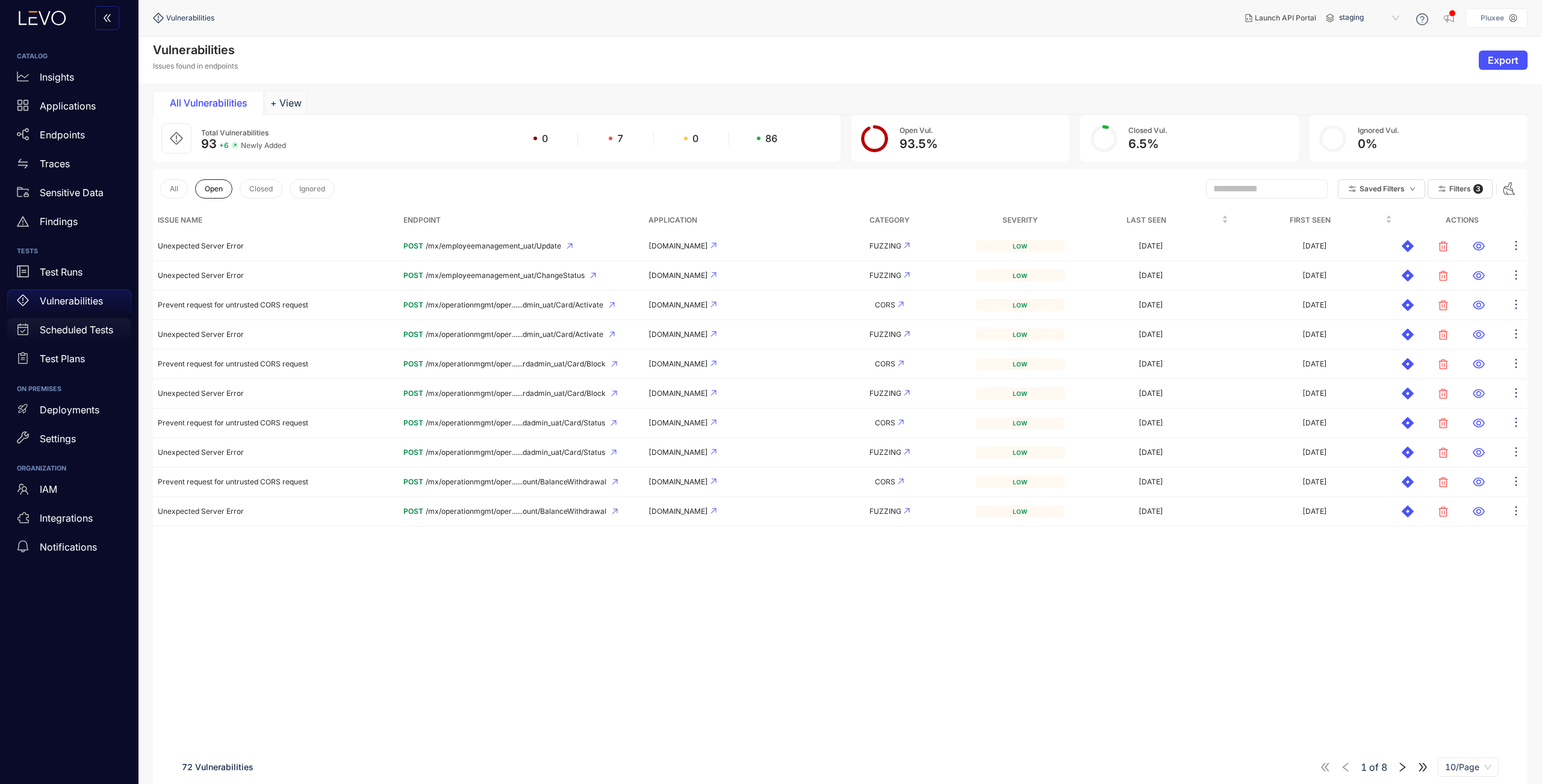
click at [93, 333] on p "Scheduled Tests" at bounding box center [76, 329] width 74 height 10
